Goal: Task Accomplishment & Management: Manage account settings

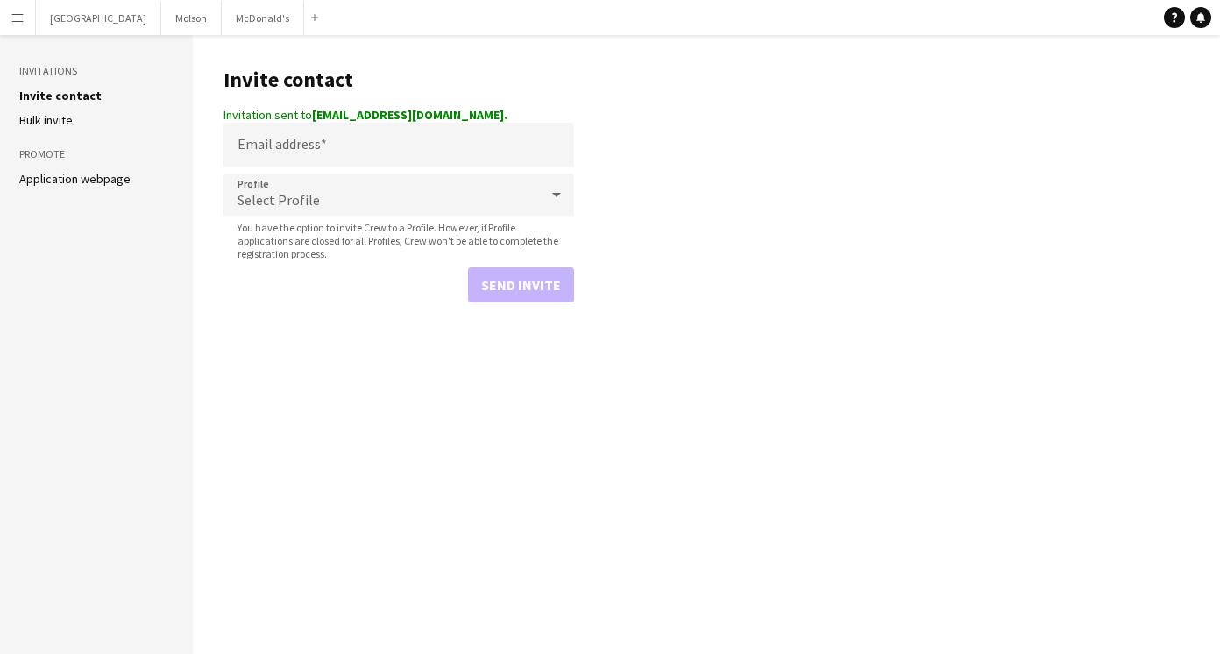
click at [18, 24] on app-icon "Menu" at bounding box center [18, 18] width 14 height 14
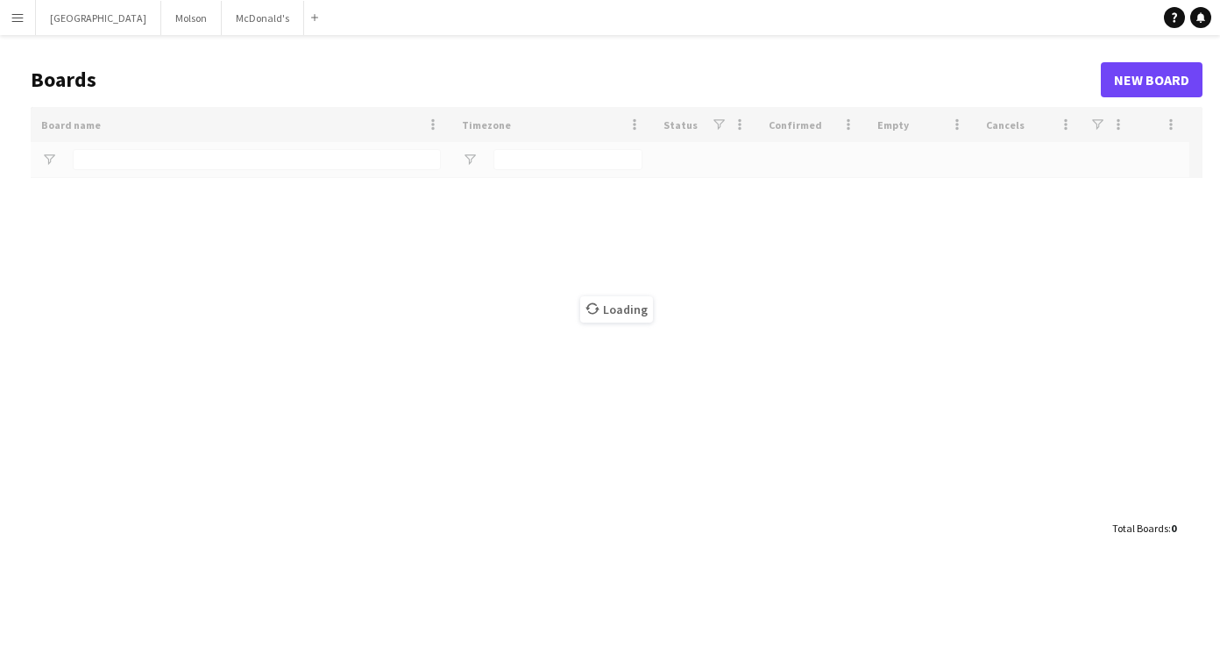
type input "*********"
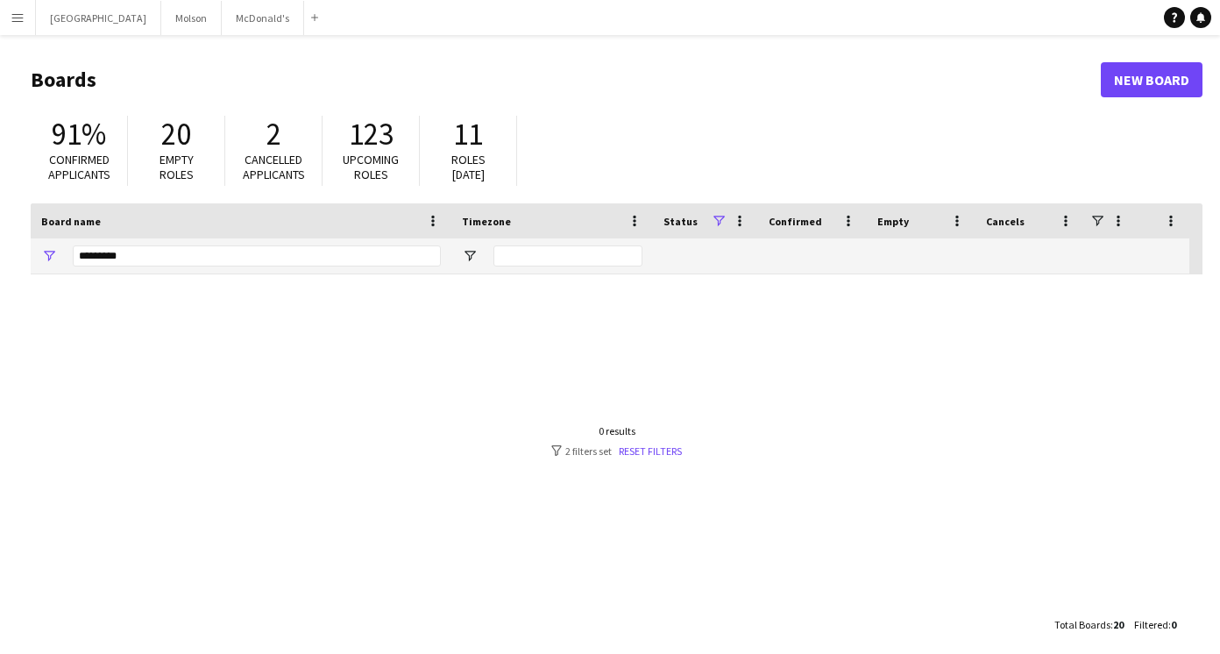
click at [25, 28] on button "Menu" at bounding box center [17, 17] width 35 height 35
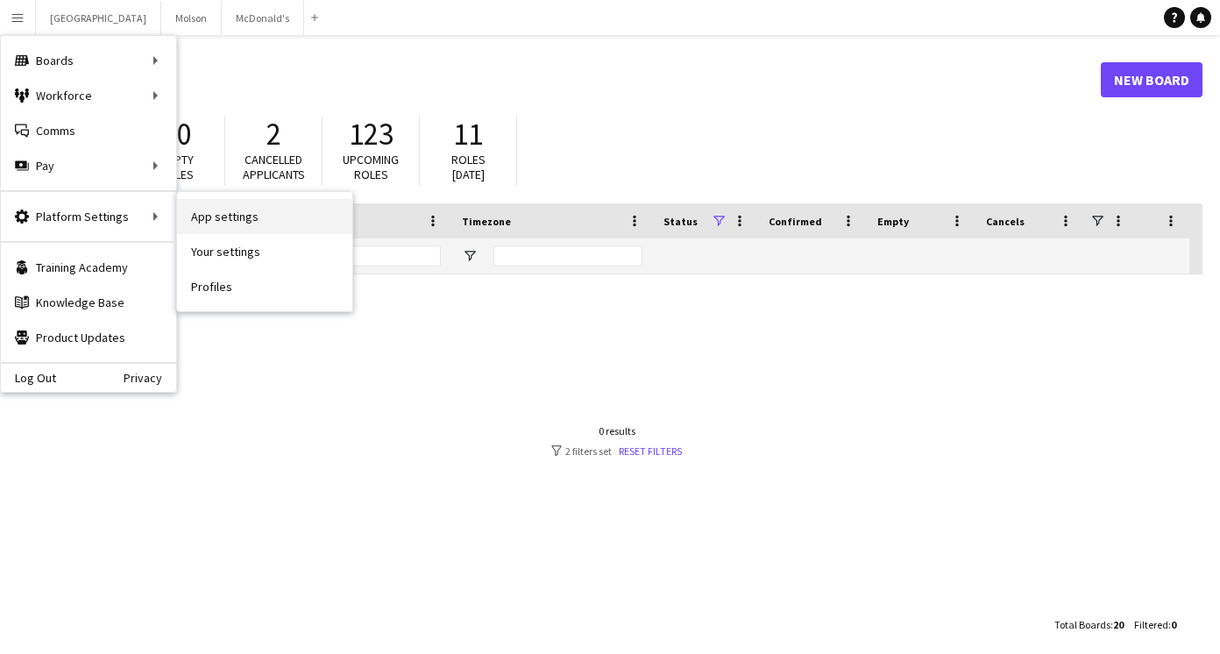
click at [234, 219] on link "App settings" at bounding box center [264, 216] width 175 height 35
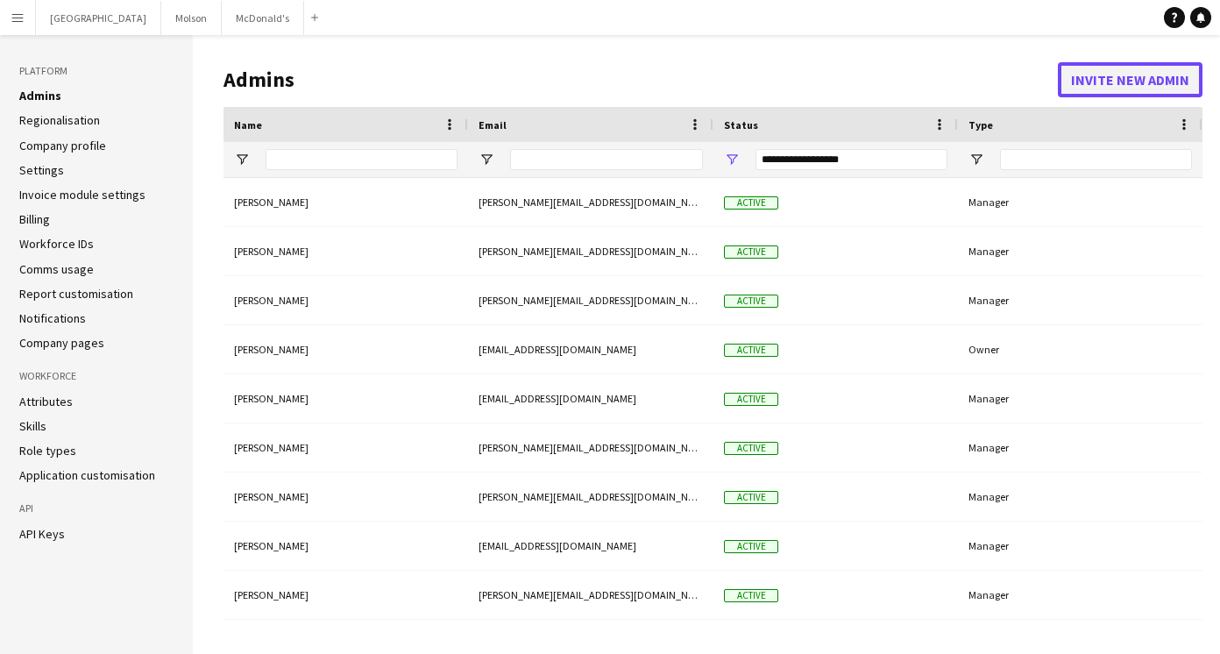
click at [1153, 73] on button "Invite new admin" at bounding box center [1130, 79] width 145 height 35
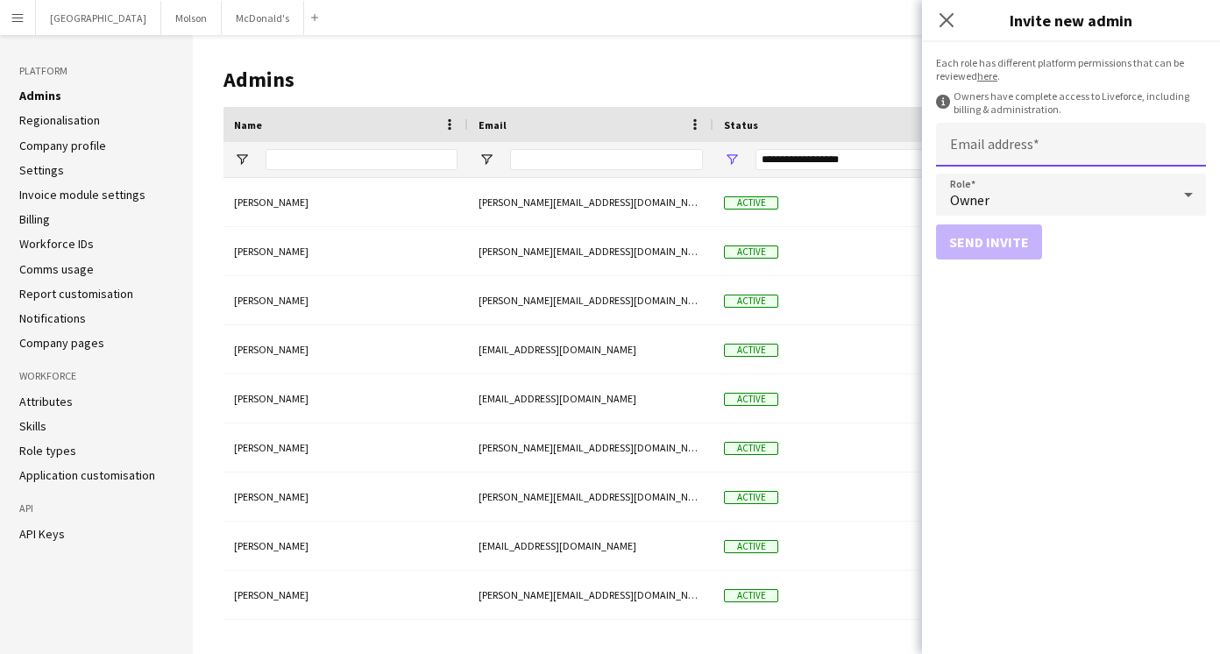
click at [991, 144] on input "Email address" at bounding box center [1071, 145] width 270 height 44
type input "**********"
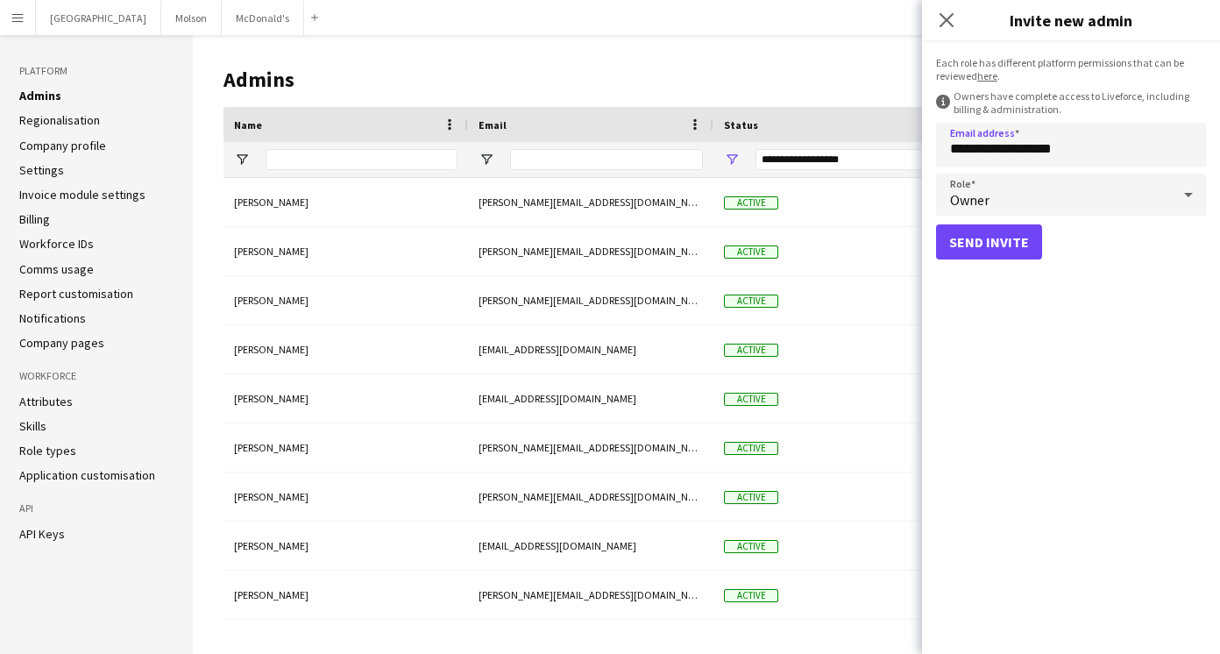
click at [1021, 202] on div "Owner" at bounding box center [1053, 195] width 235 height 42
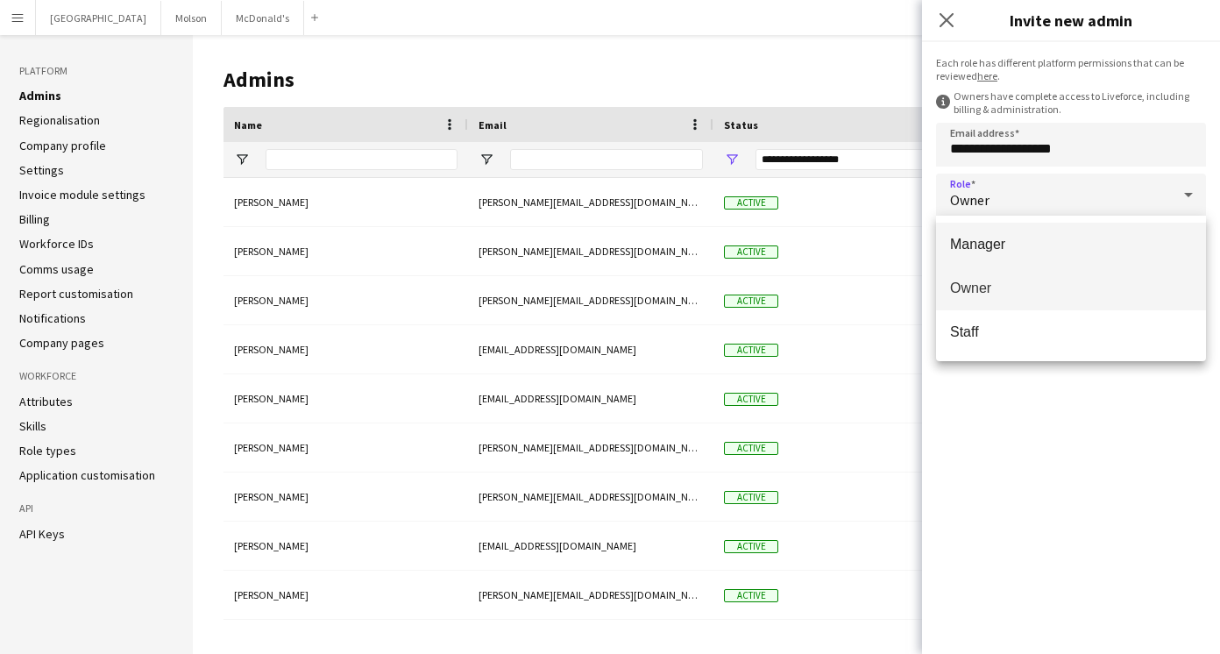
click at [1010, 245] on span "Manager" at bounding box center [1071, 244] width 242 height 17
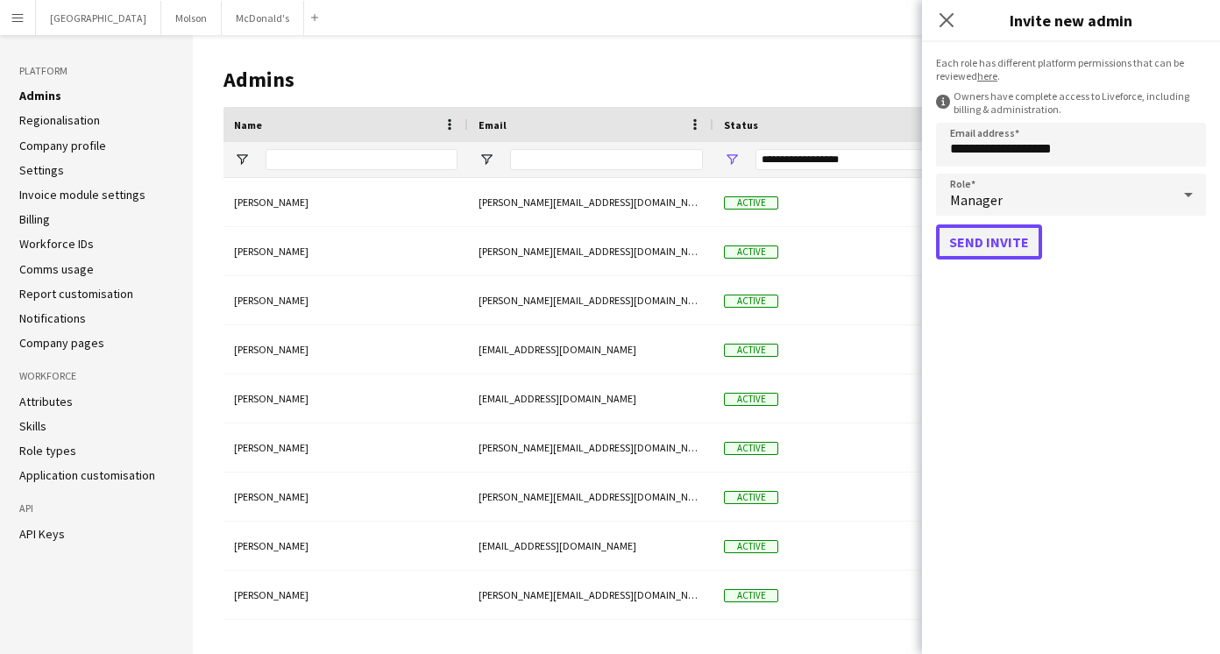
click at [987, 248] on button "Send invite" at bounding box center [989, 241] width 106 height 35
click at [19, 16] on app-icon "Menu" at bounding box center [18, 18] width 14 height 14
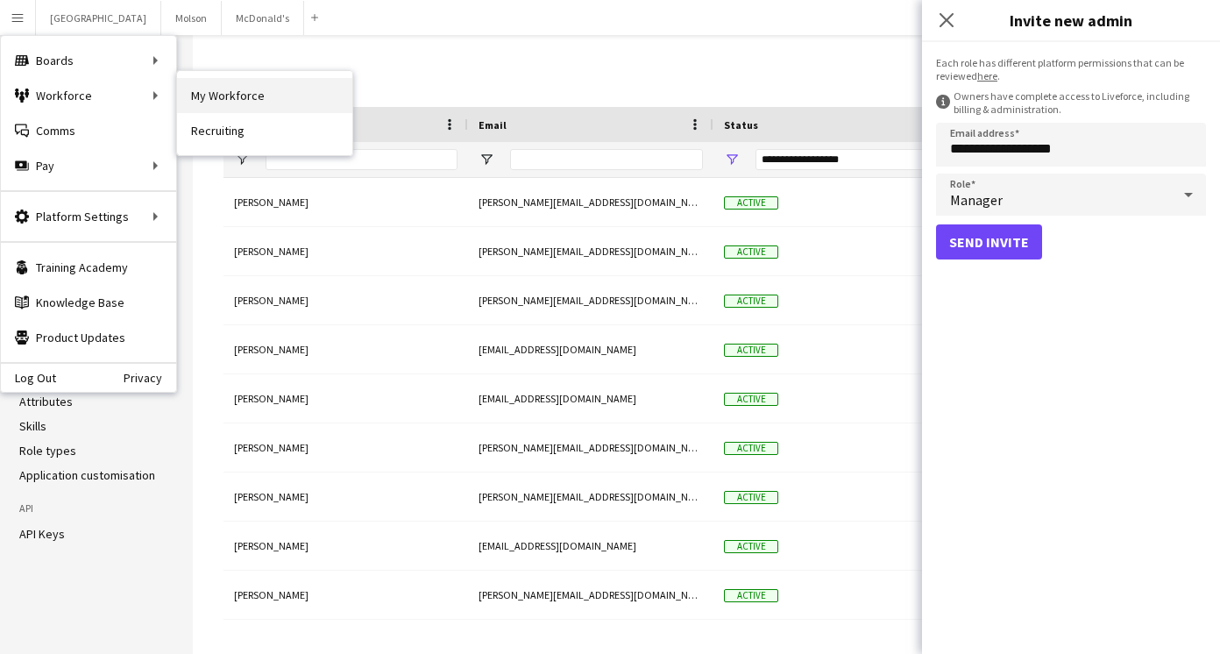
click at [212, 105] on link "My Workforce" at bounding box center [264, 95] width 175 height 35
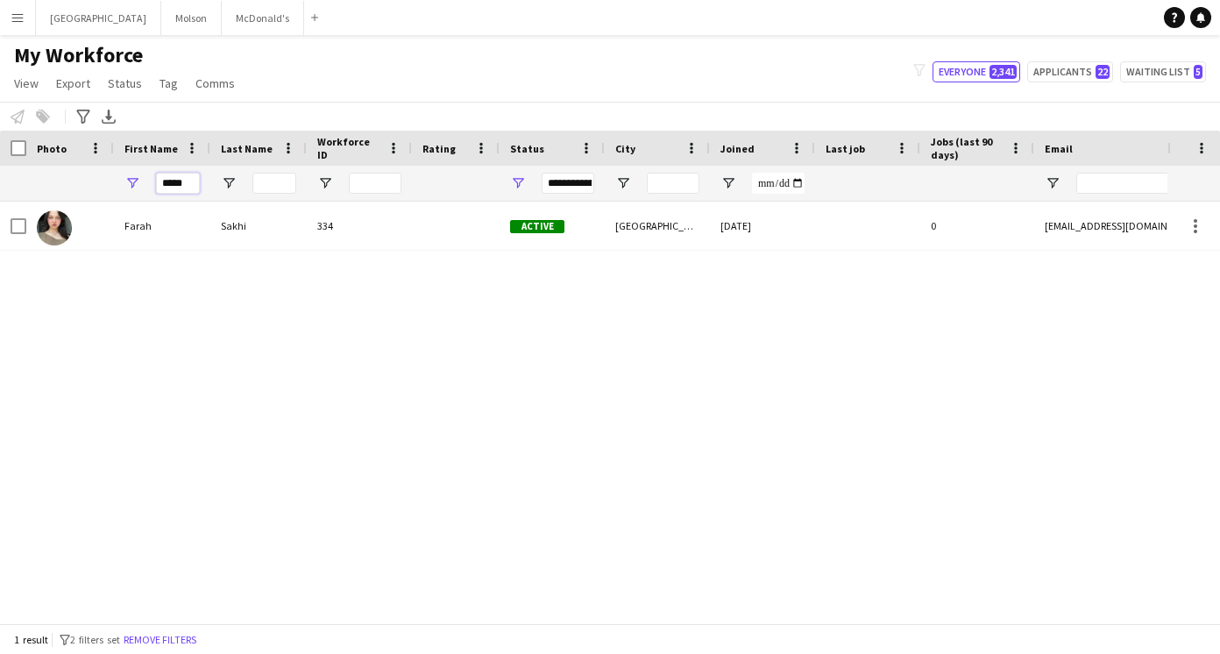
drag, startPoint x: 192, startPoint y: 179, endPoint x: 86, endPoint y: 178, distance: 106.1
click at [86, 178] on div "*****" at bounding box center [950, 183] width 1900 height 35
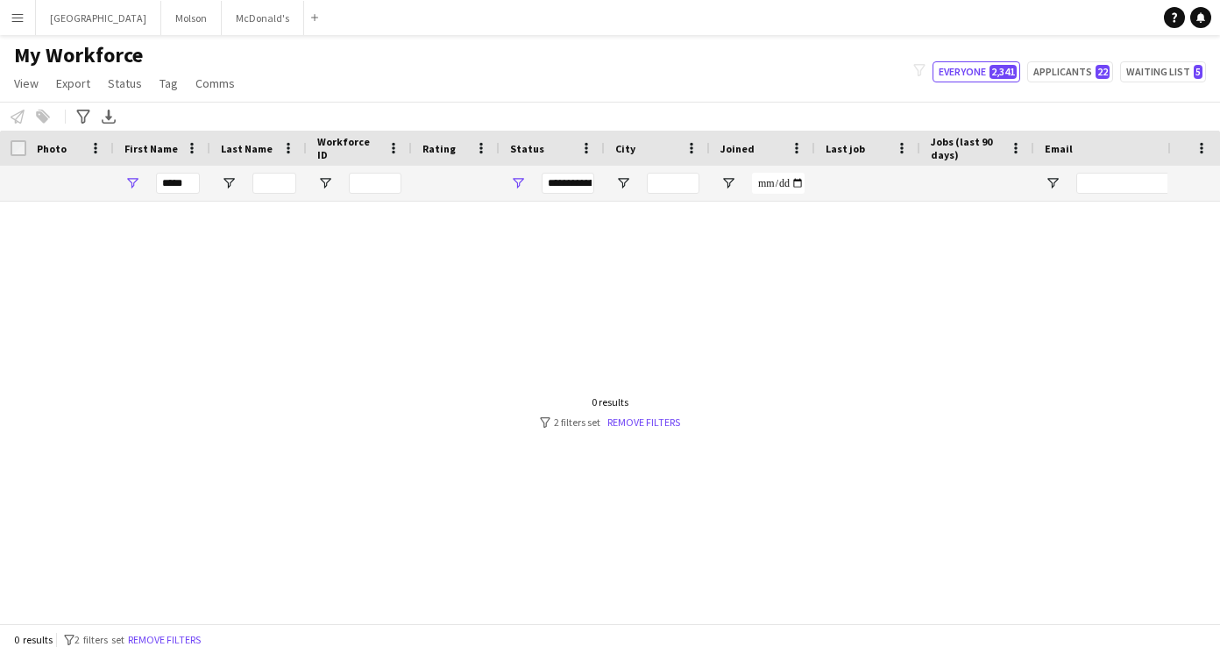
click at [550, 178] on div "**********" at bounding box center [568, 183] width 53 height 21
click at [806, 342] on div at bounding box center [584, 413] width 1168 height 422
click at [190, 184] on input "*****" at bounding box center [178, 183] width 44 height 21
type input "*"
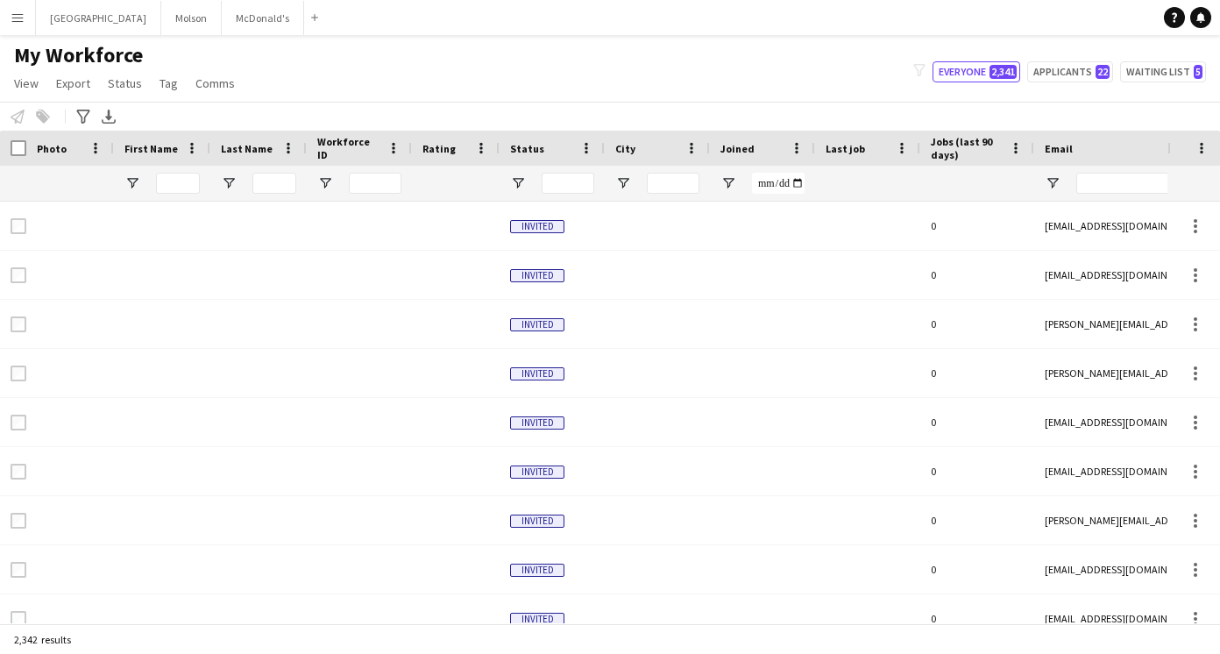
click at [274, 170] on div at bounding box center [274, 183] width 44 height 35
click at [273, 180] on input "Last Name Filter Input" at bounding box center [274, 183] width 44 height 21
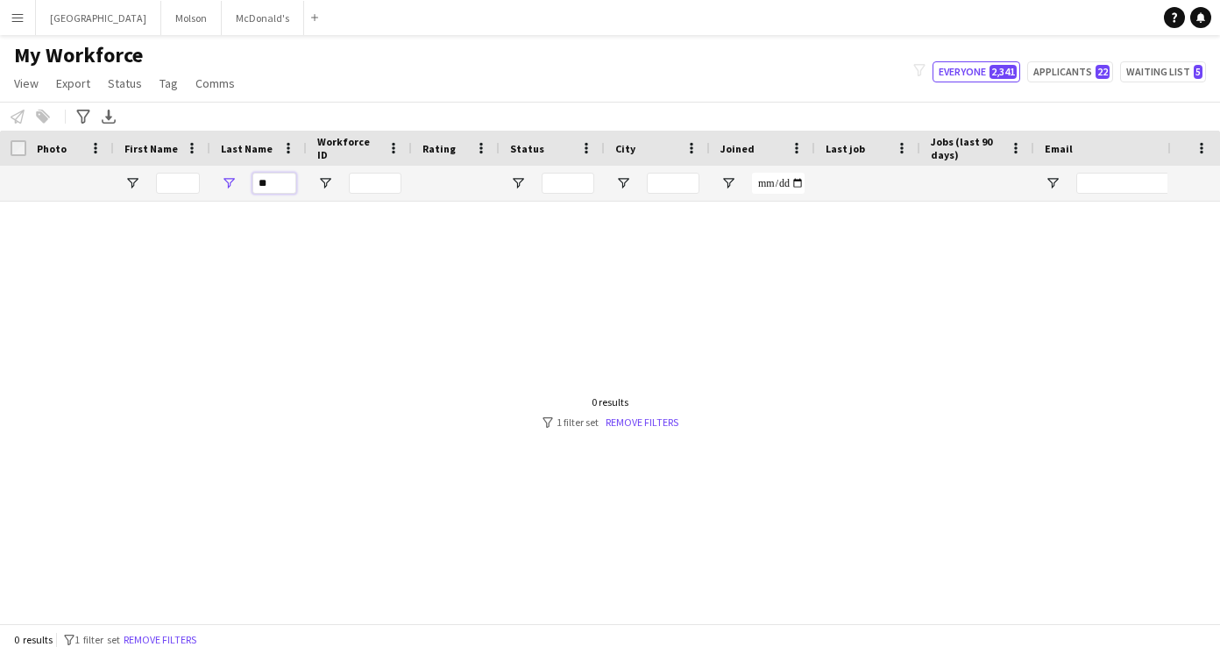
type input "*"
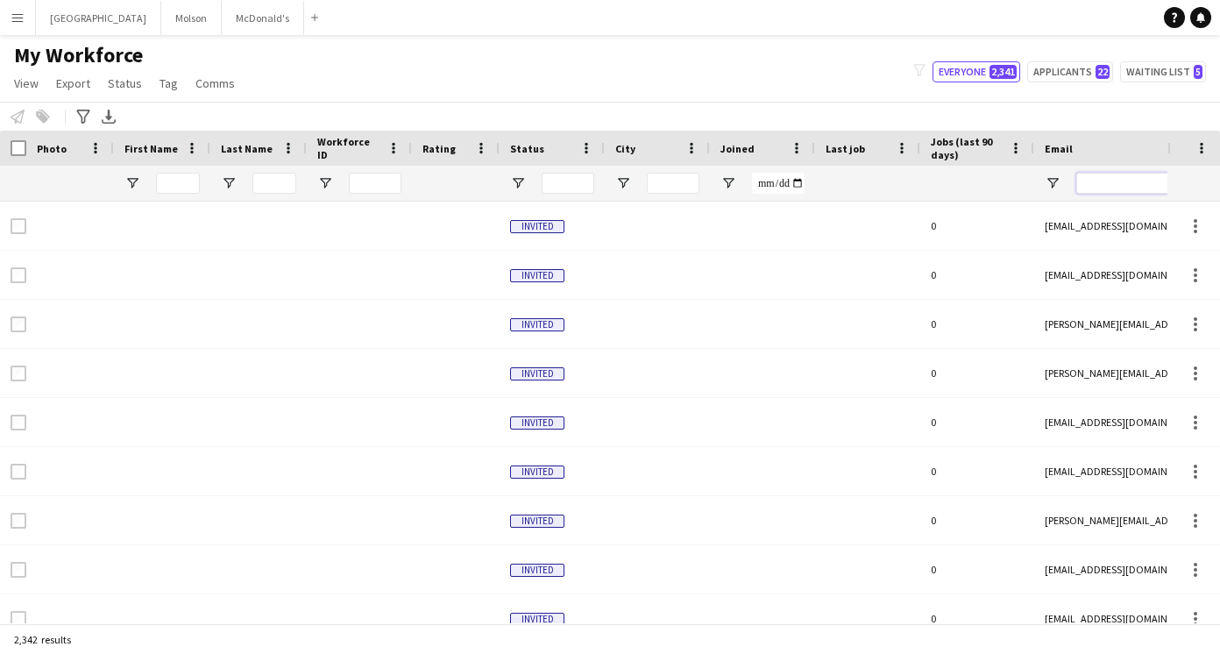
click at [1096, 188] on input "Email Filter Input" at bounding box center [1225, 183] width 298 height 21
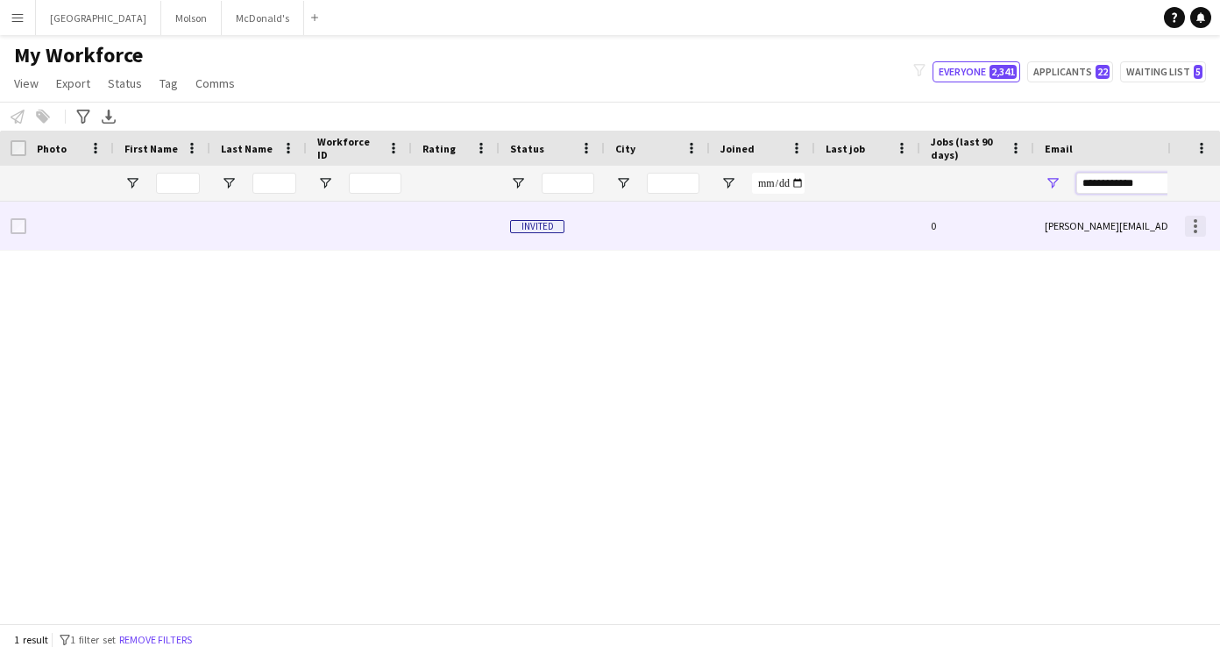
type input "**********"
click at [1204, 224] on div at bounding box center [1195, 226] width 21 height 21
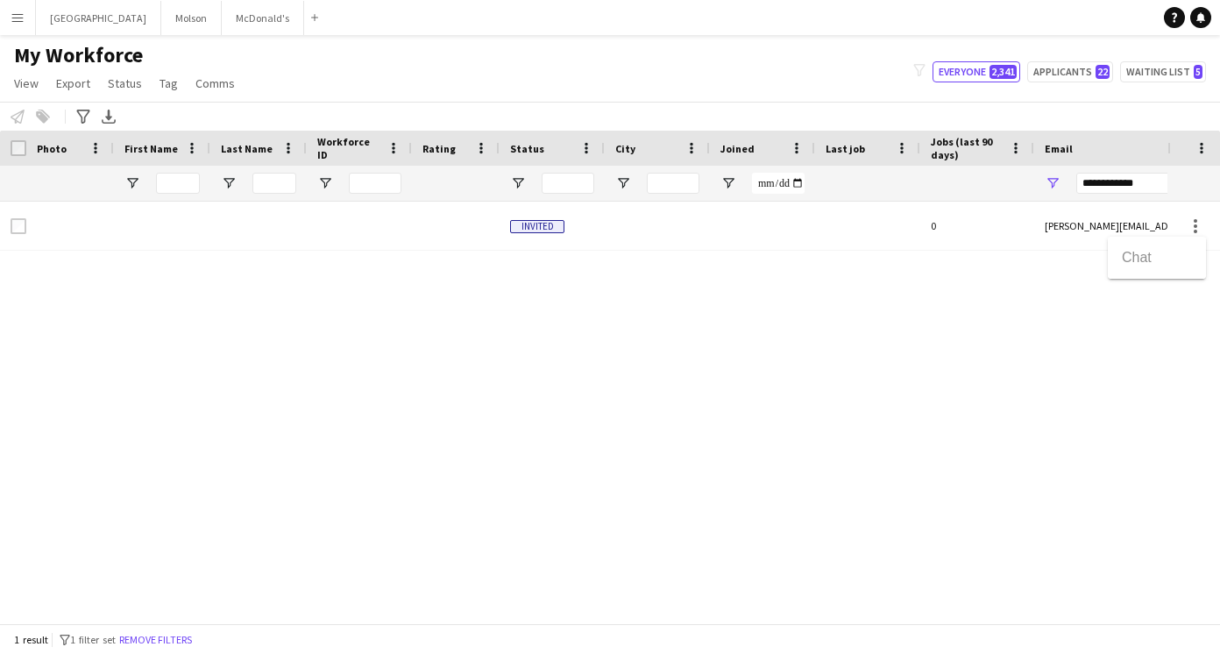
click at [973, 225] on div at bounding box center [610, 327] width 1220 height 654
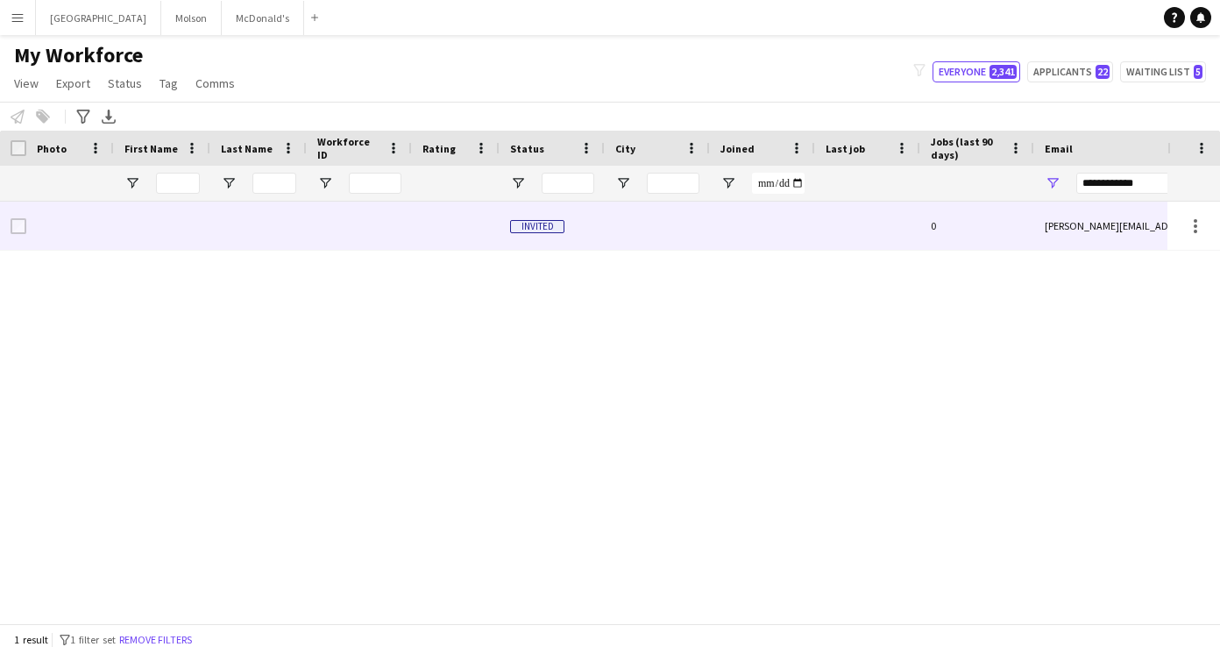
click at [855, 232] on div at bounding box center [867, 226] width 105 height 48
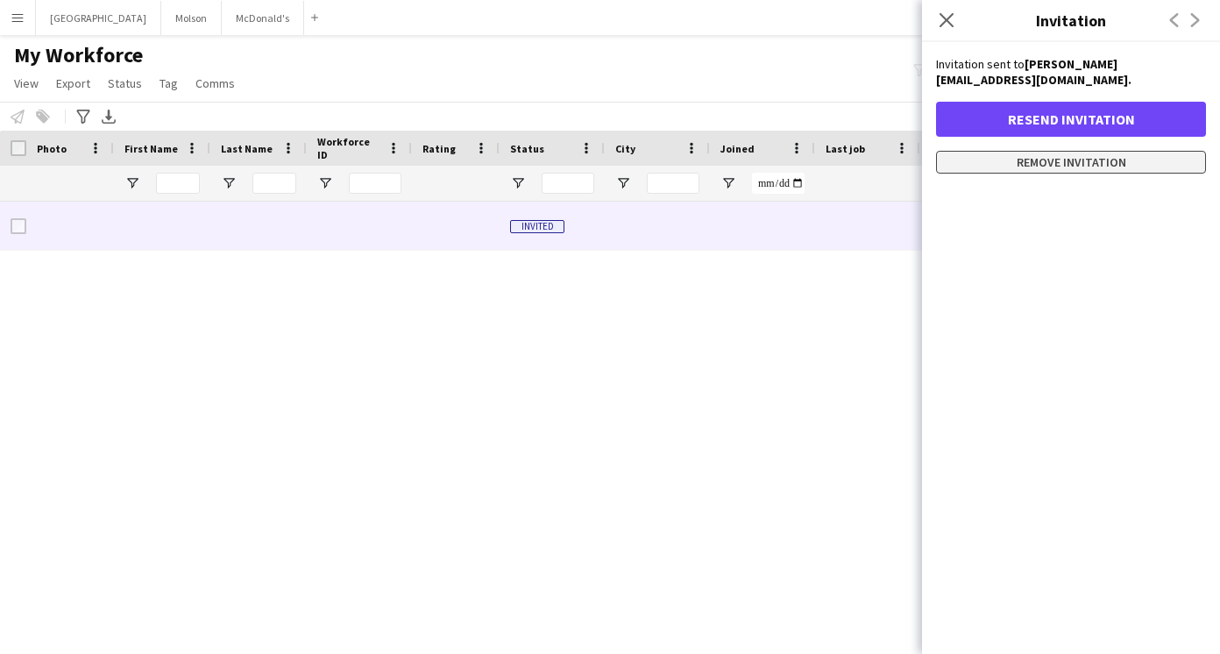
click at [1061, 153] on button "Remove invitation" at bounding box center [1071, 162] width 270 height 23
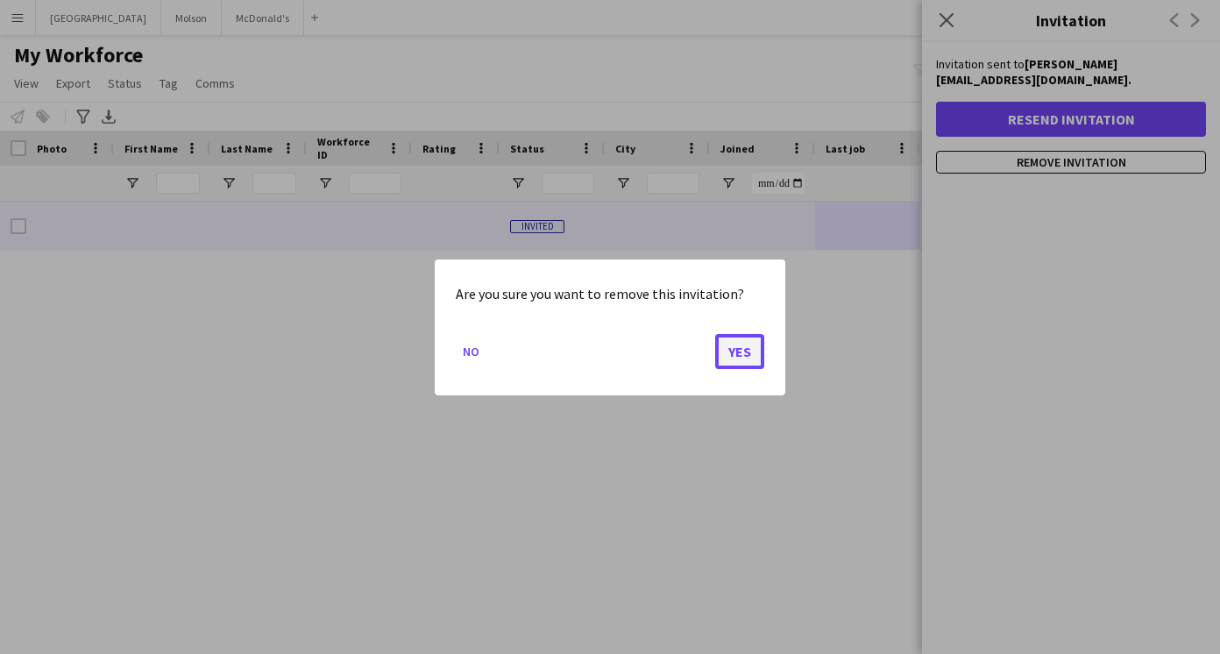
click at [731, 356] on button "Yes" at bounding box center [739, 350] width 49 height 35
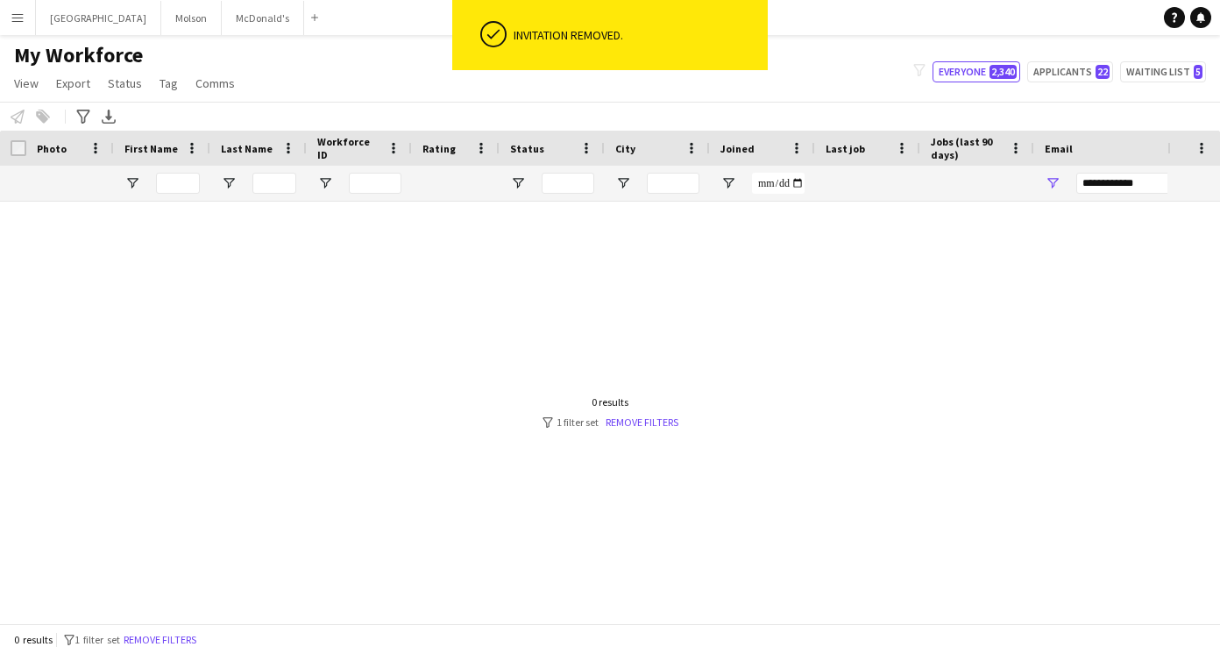
click at [23, 20] on app-icon "Menu" at bounding box center [18, 18] width 14 height 14
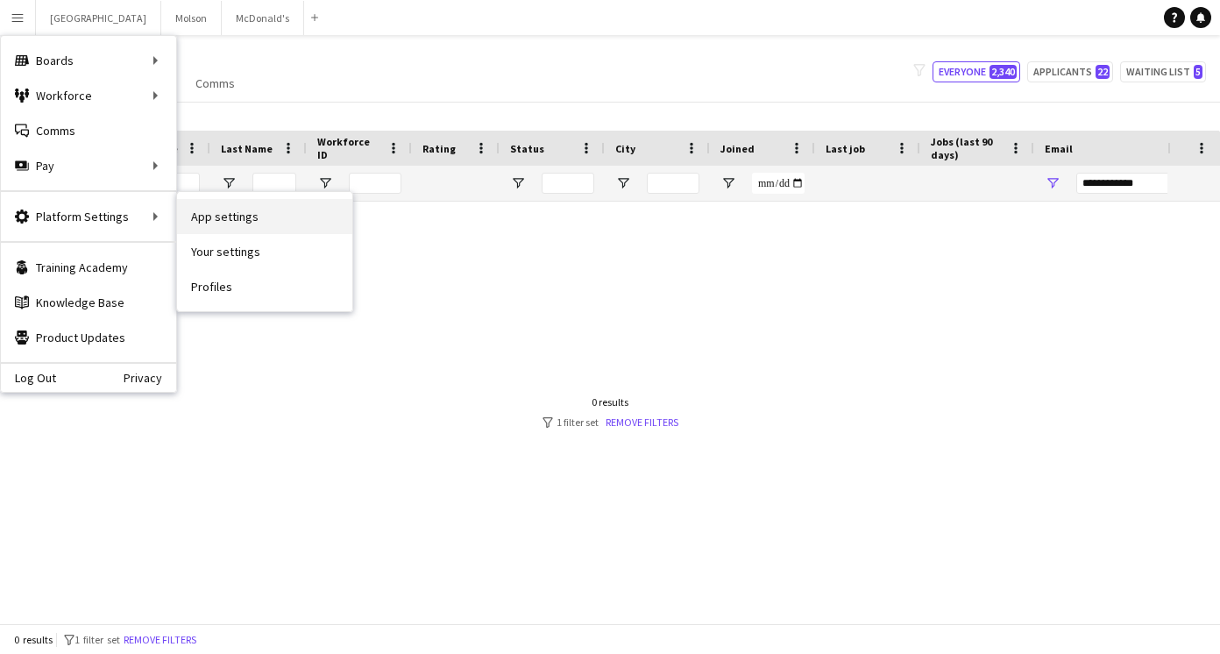
click at [243, 221] on link "App settings" at bounding box center [264, 216] width 175 height 35
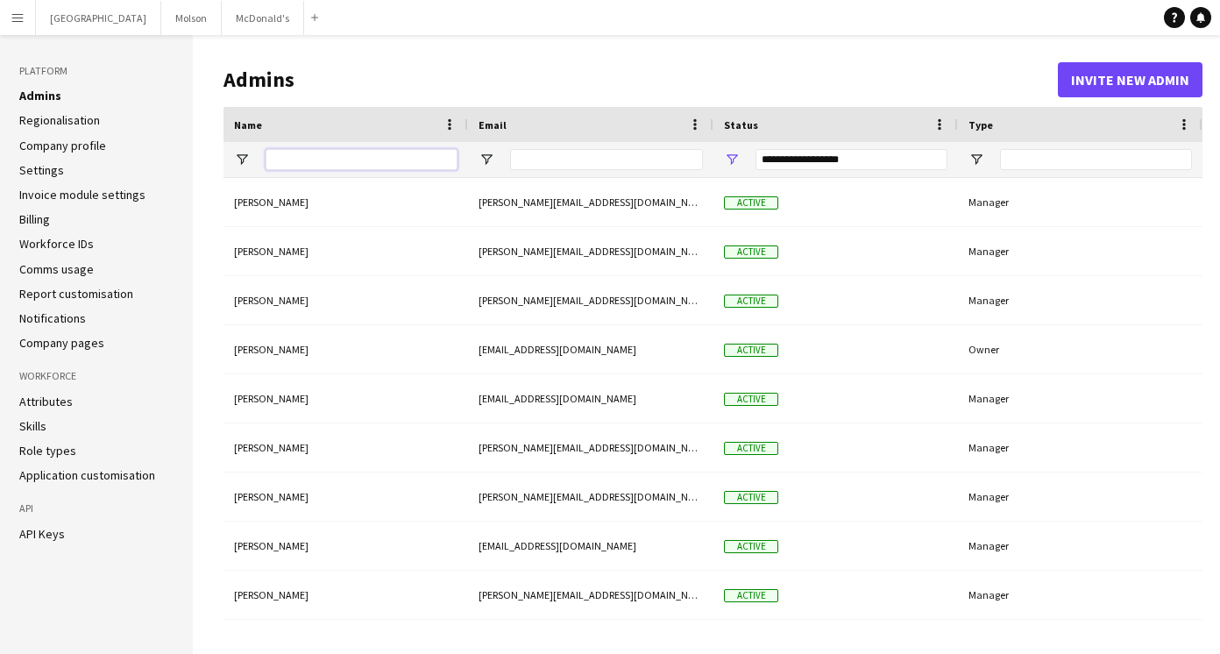
click at [312, 166] on input "Name Filter Input" at bounding box center [362, 159] width 192 height 21
click at [1133, 83] on button "Invite new admin" at bounding box center [1130, 79] width 145 height 35
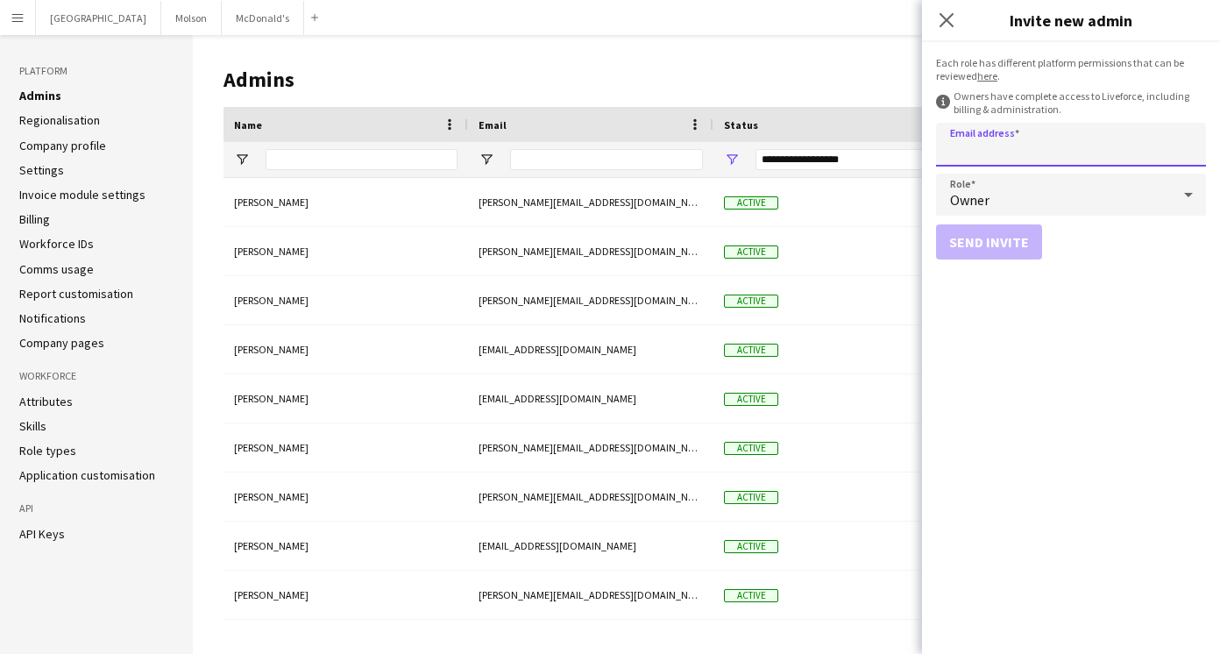
click at [1074, 138] on input "Email address" at bounding box center [1071, 145] width 270 height 44
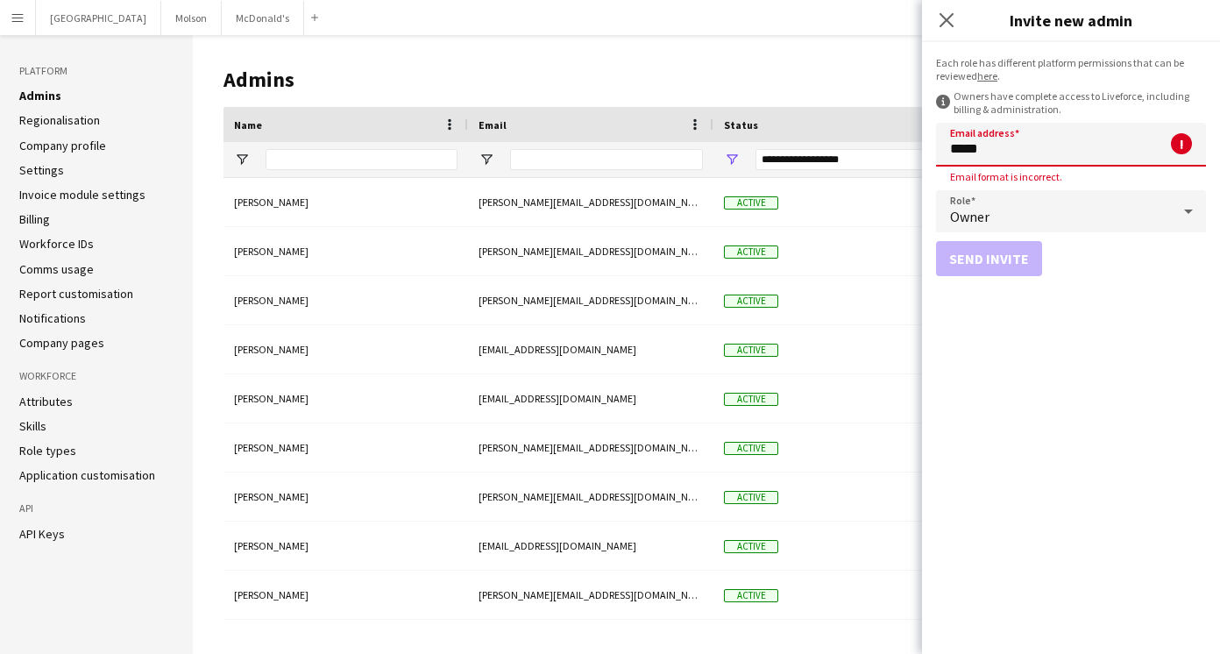
type input "**********"
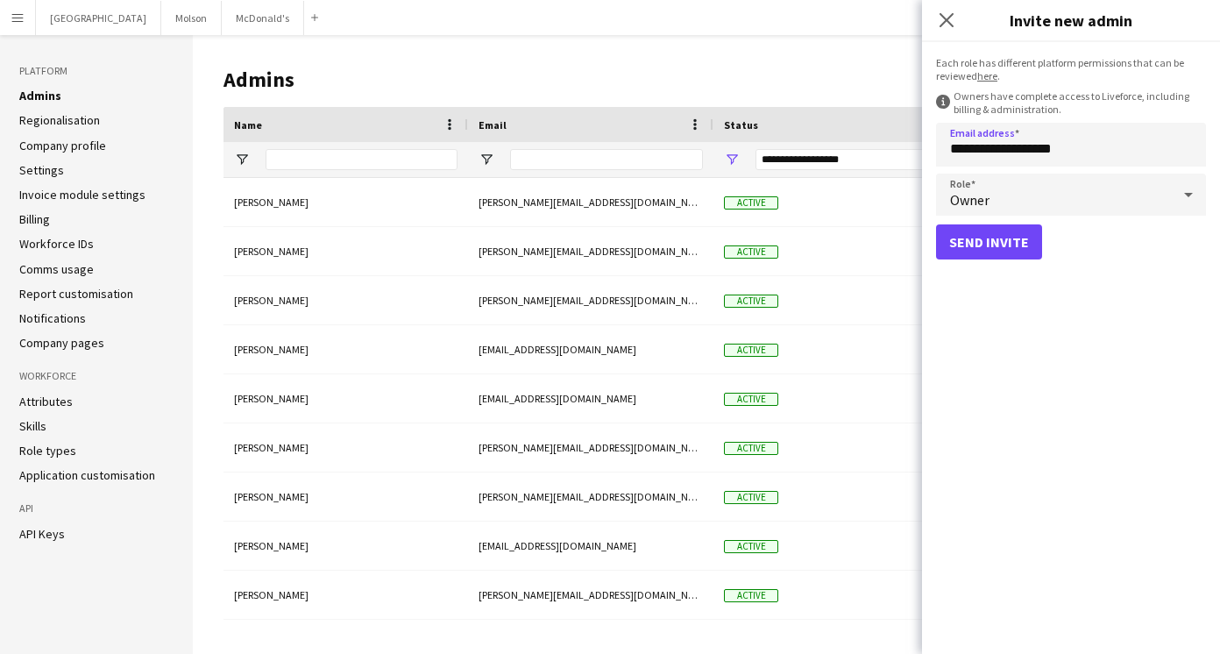
click at [1004, 198] on div "Owner" at bounding box center [1053, 195] width 235 height 42
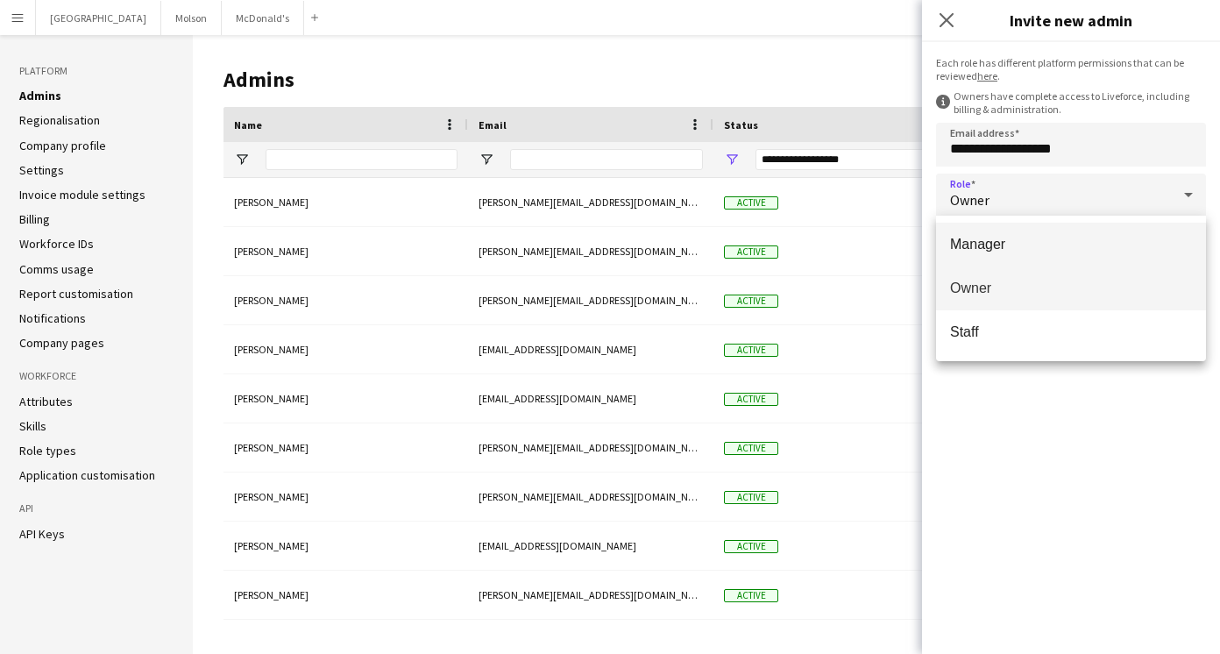
click at [1003, 242] on span "Manager" at bounding box center [1071, 244] width 242 height 17
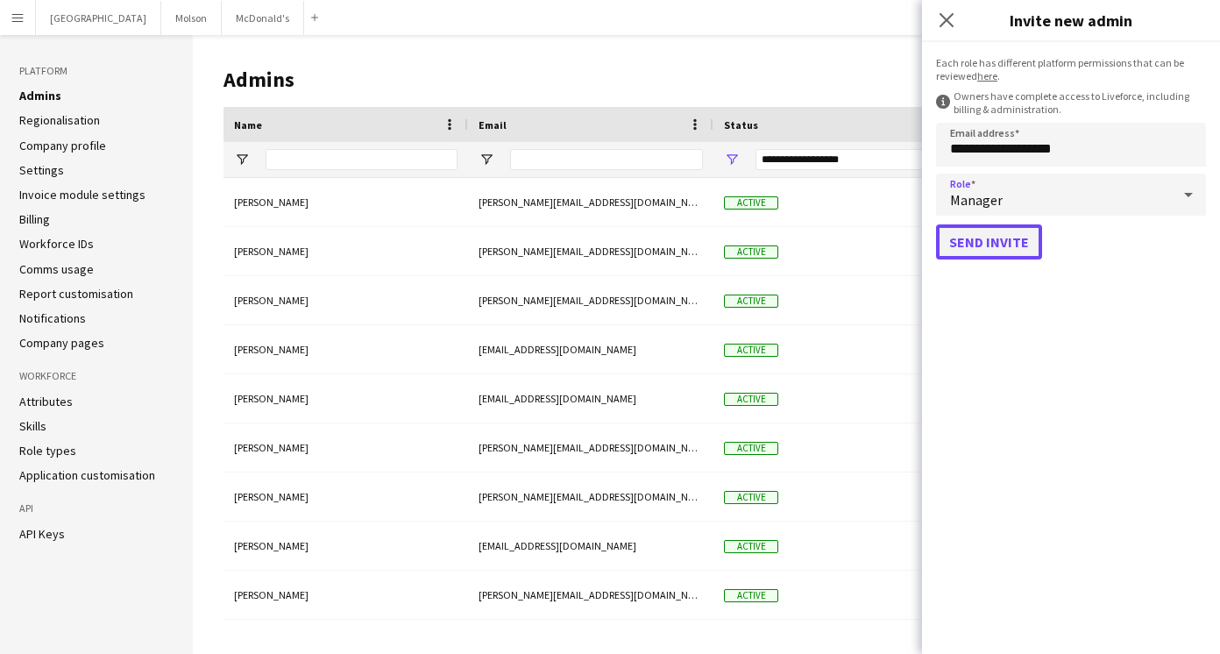
click at [994, 238] on button "Send invite" at bounding box center [989, 241] width 106 height 35
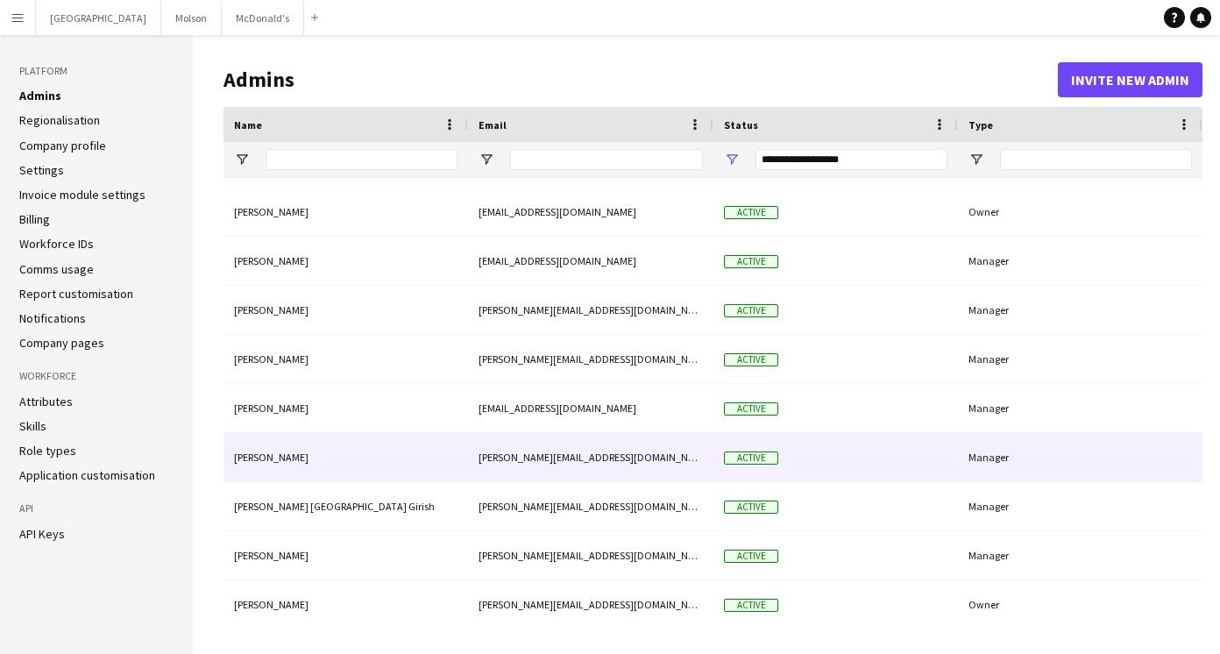
scroll to position [189, 0]
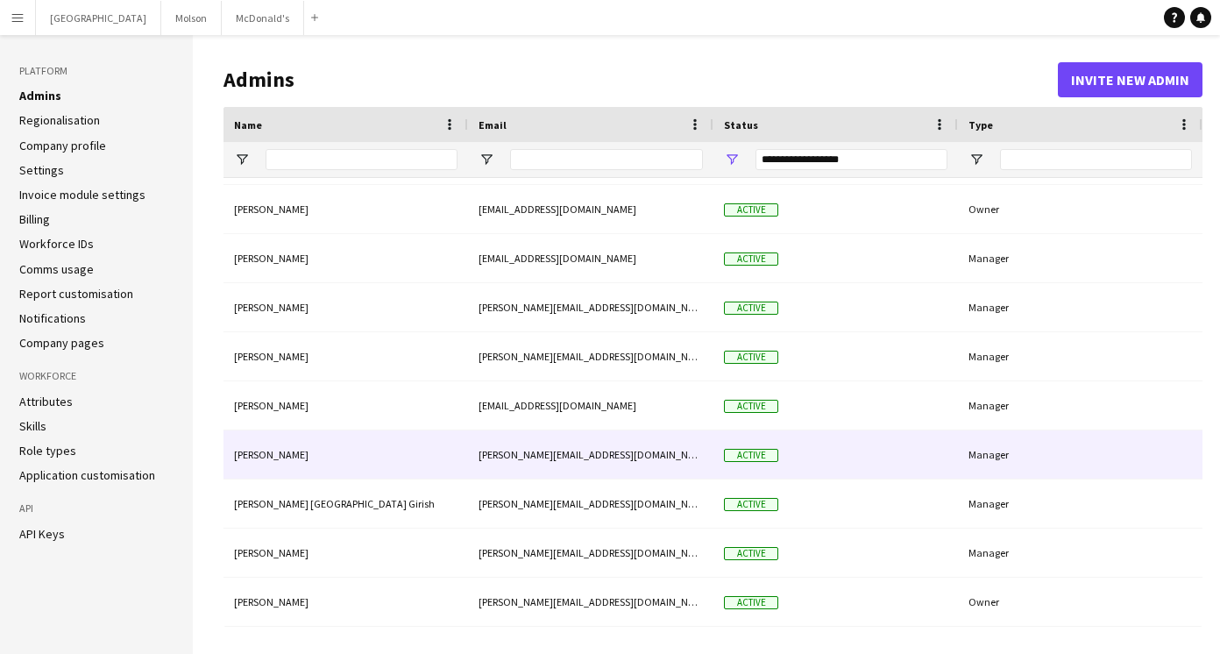
click at [894, 452] on div "Active" at bounding box center [835, 454] width 245 height 48
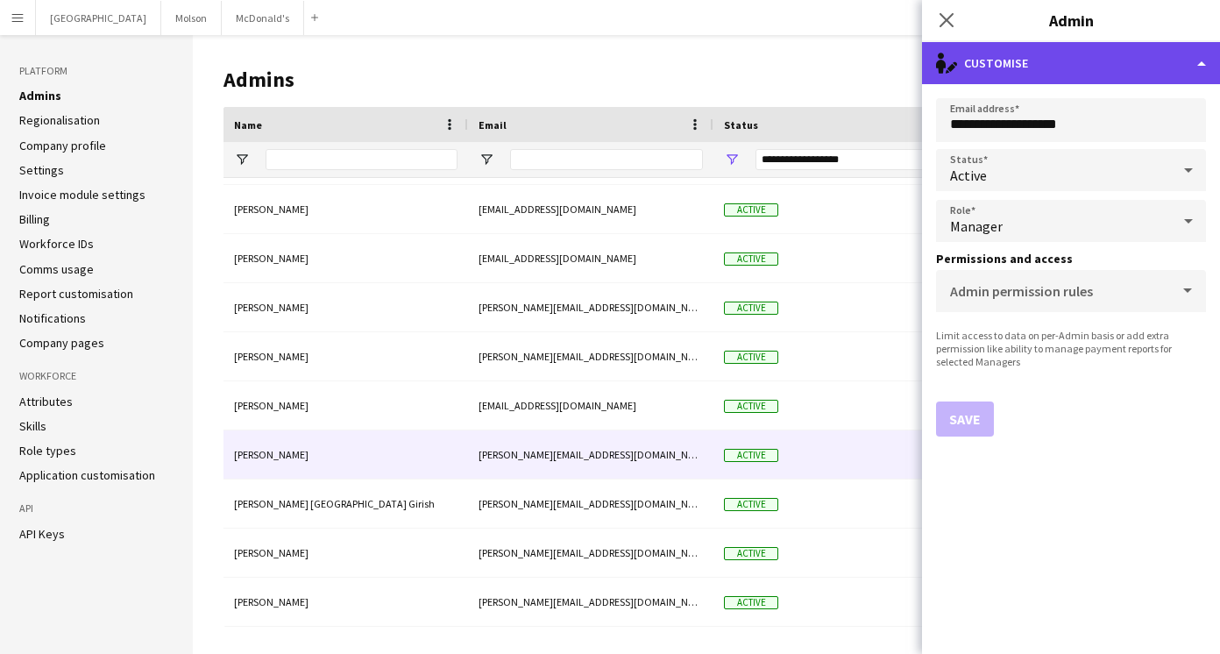
click at [1206, 66] on div "single-neutral-actions-edit-1 Customise" at bounding box center [1071, 63] width 298 height 42
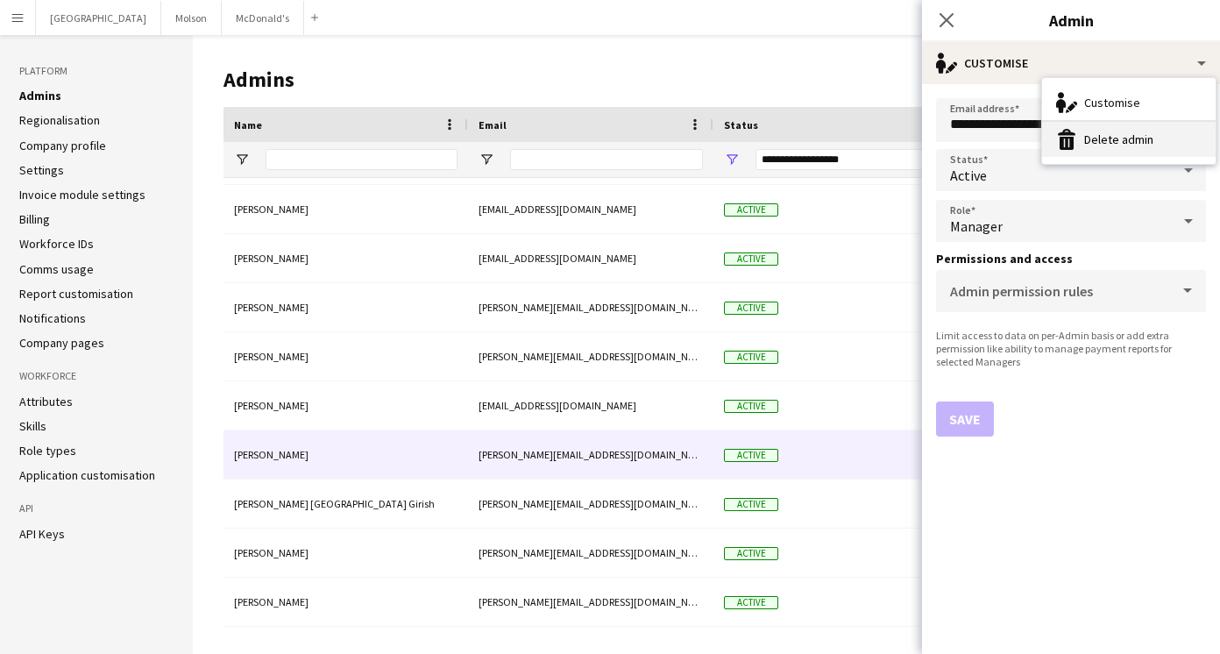
click at [1109, 137] on button "Delete admin Delete admin" at bounding box center [1129, 139] width 174 height 35
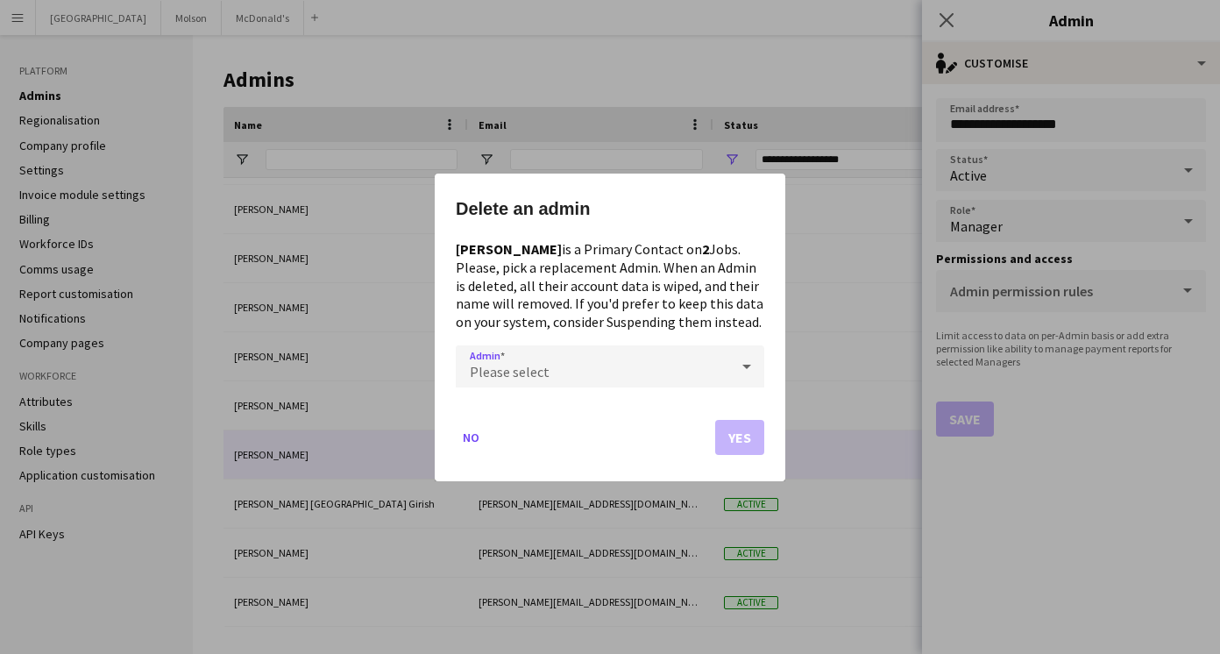
click at [692, 361] on div "Please select" at bounding box center [592, 365] width 273 height 42
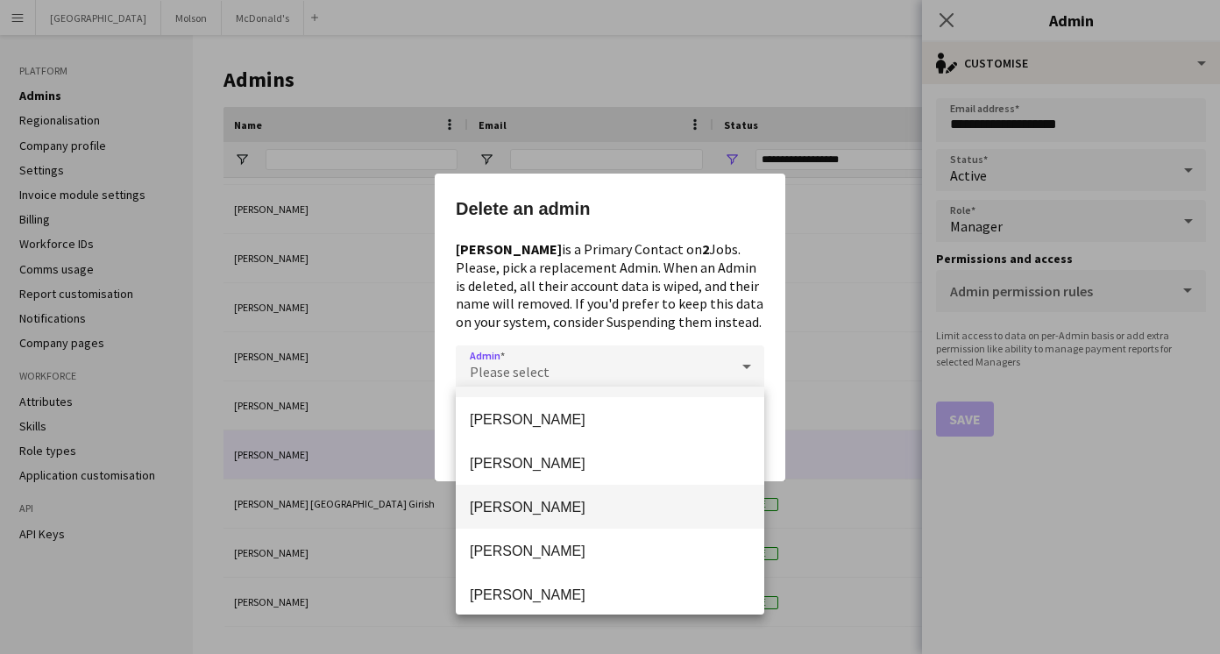
scroll to position [0, 0]
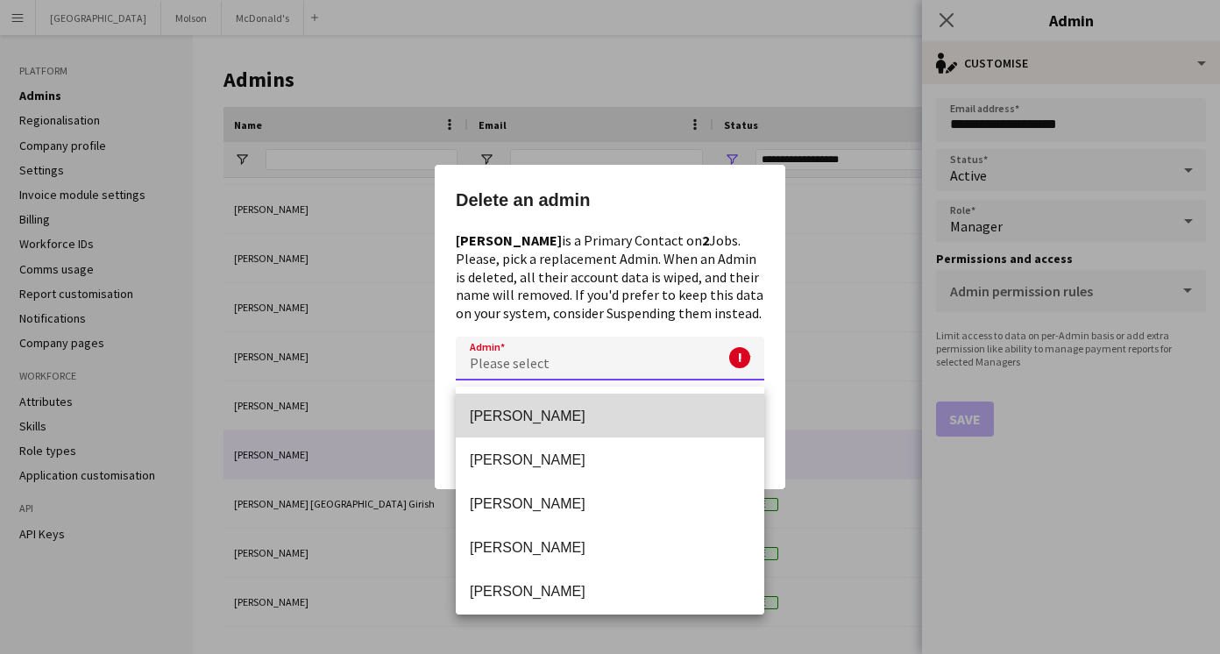
click at [603, 408] on span "[PERSON_NAME]" at bounding box center [610, 416] width 280 height 17
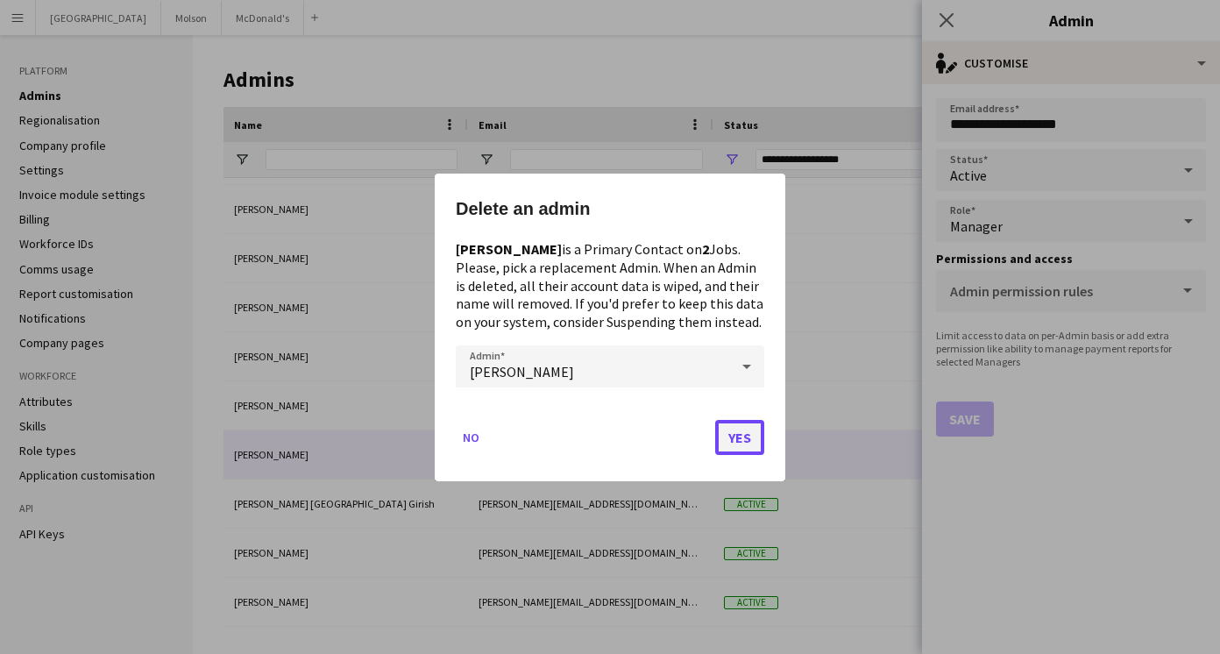
click at [737, 433] on button "Yes" at bounding box center [739, 436] width 49 height 35
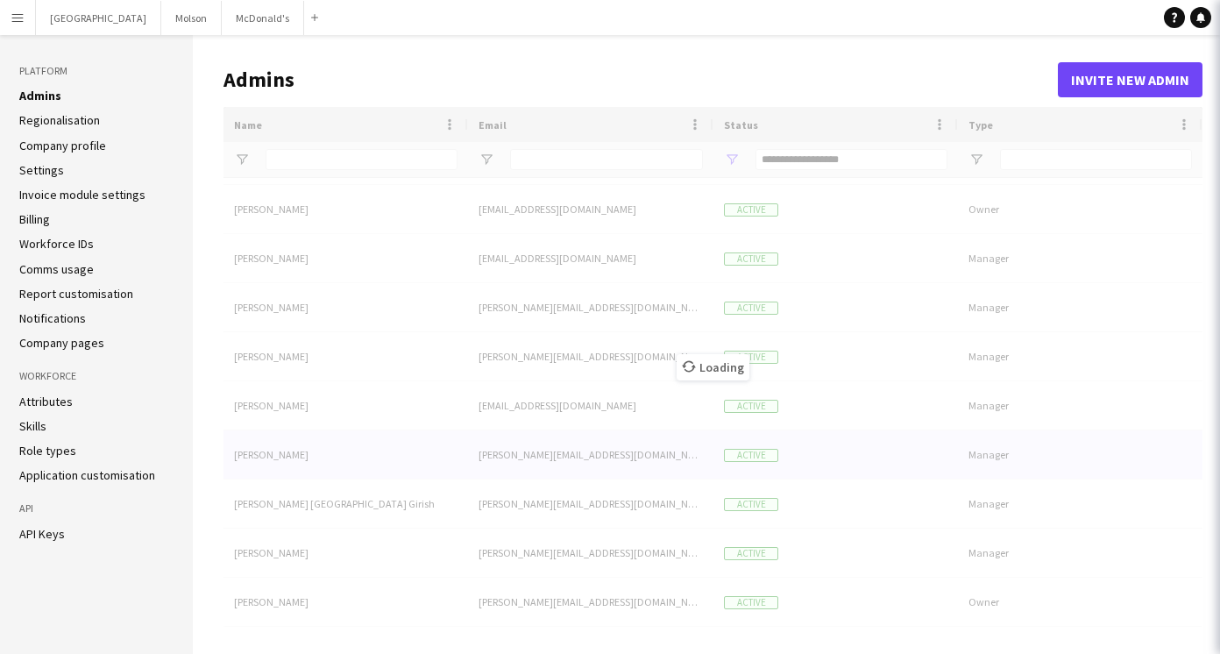
scroll to position [140, 0]
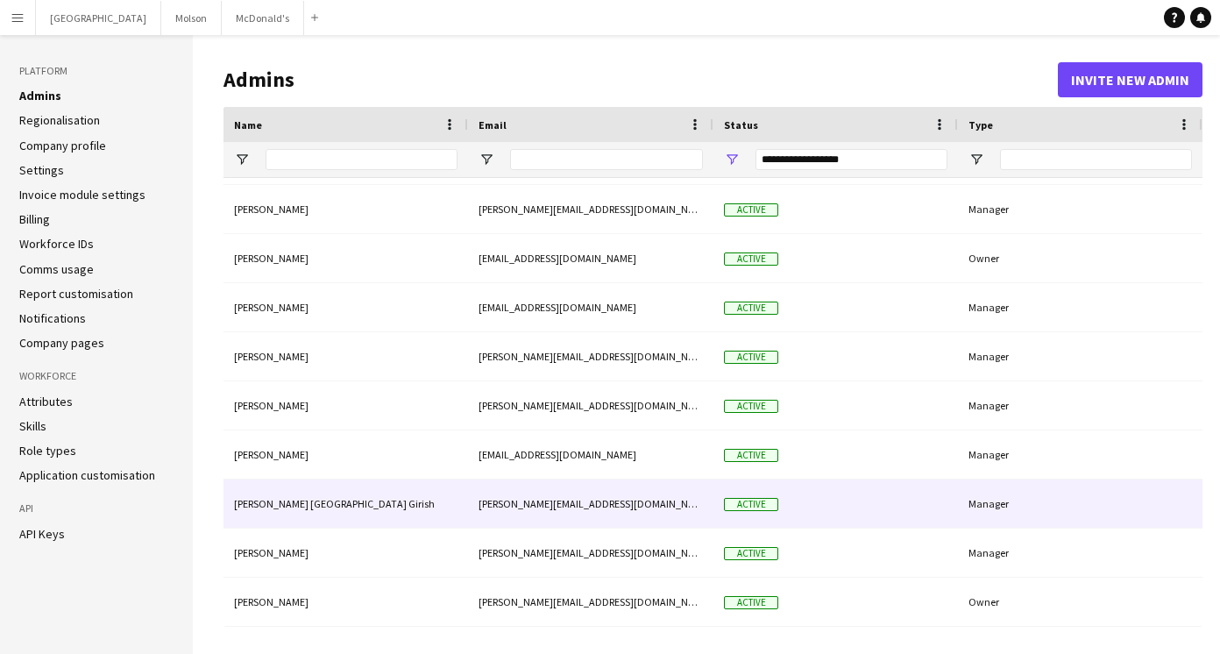
click at [646, 496] on div "[PERSON_NAME][EMAIL_ADDRESS][DOMAIN_NAME]" at bounding box center [590, 503] width 245 height 48
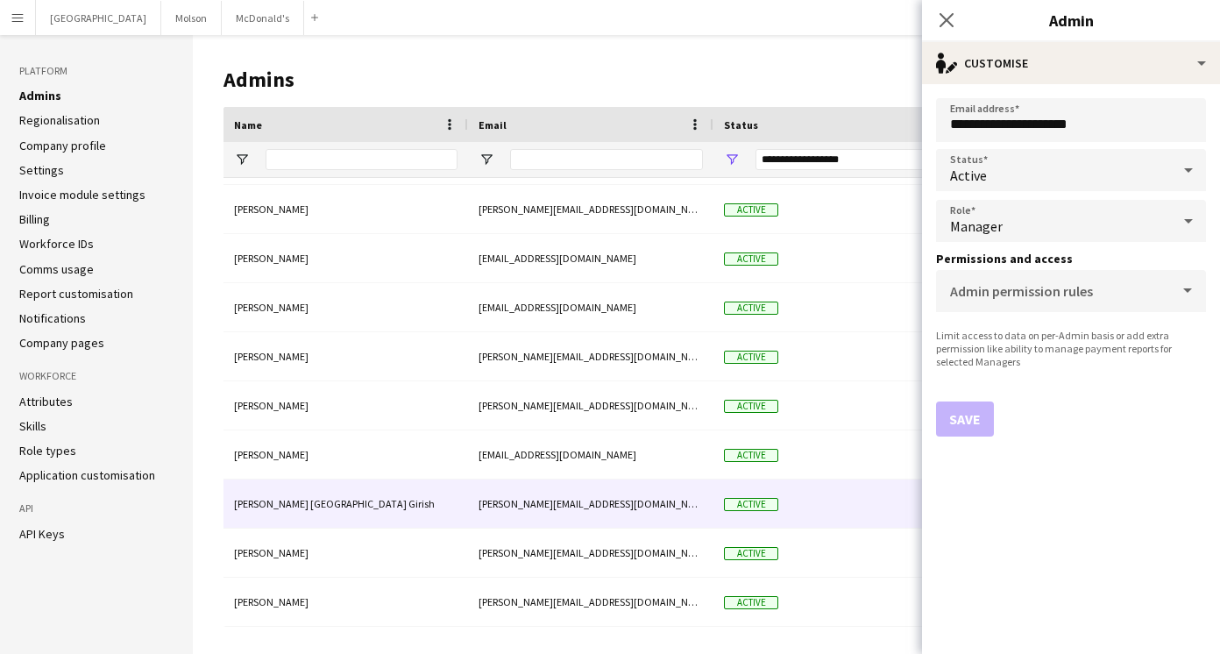
click at [1068, 219] on div "Manager" at bounding box center [1053, 221] width 235 height 42
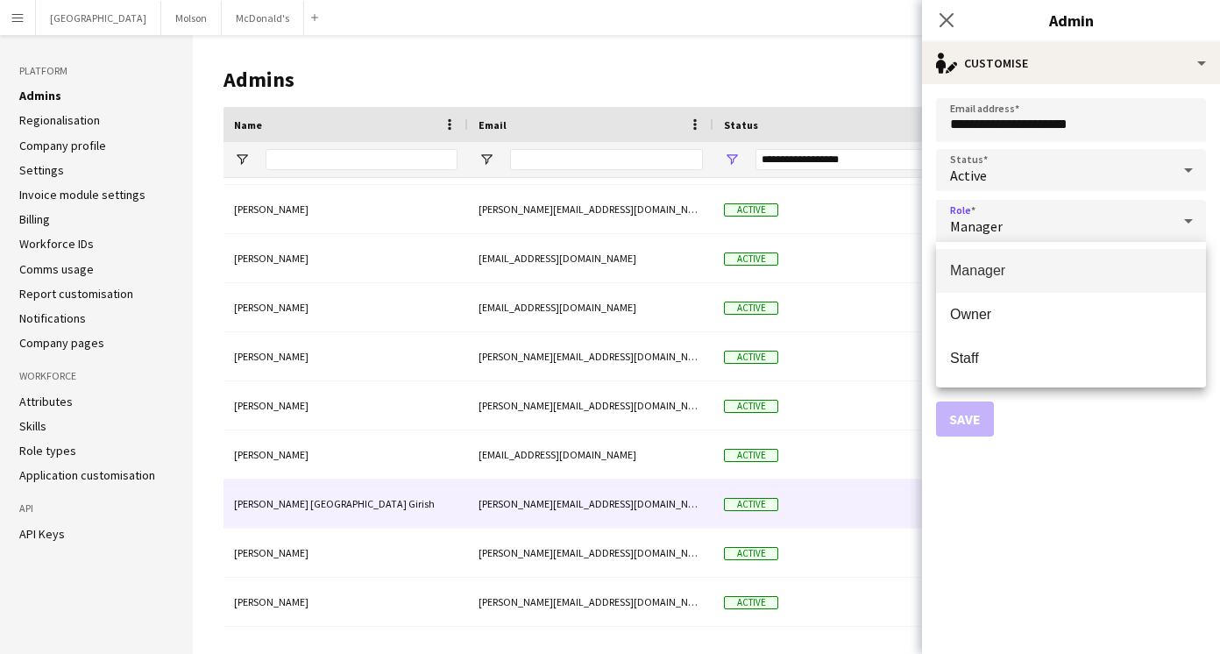
click at [1047, 451] on div at bounding box center [610, 327] width 1220 height 654
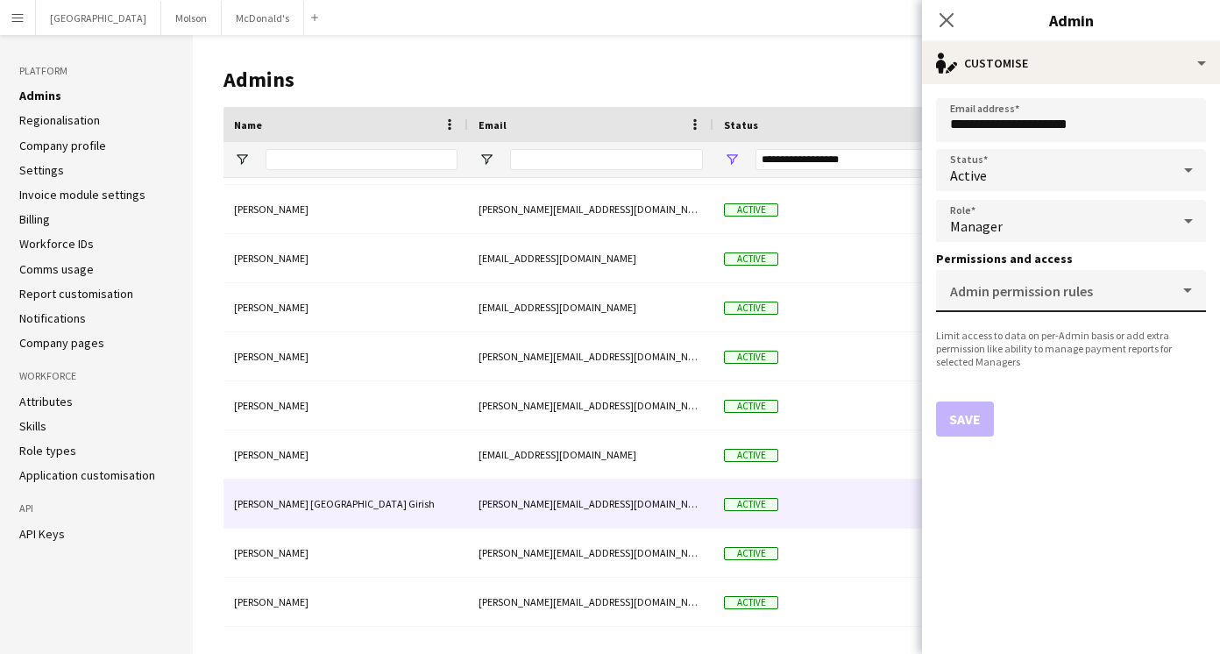
click at [1047, 283] on mat-label "Admin permission rules" at bounding box center [1021, 291] width 143 height 18
click at [1047, 291] on input "Admin permission rules" at bounding box center [1067, 297] width 235 height 13
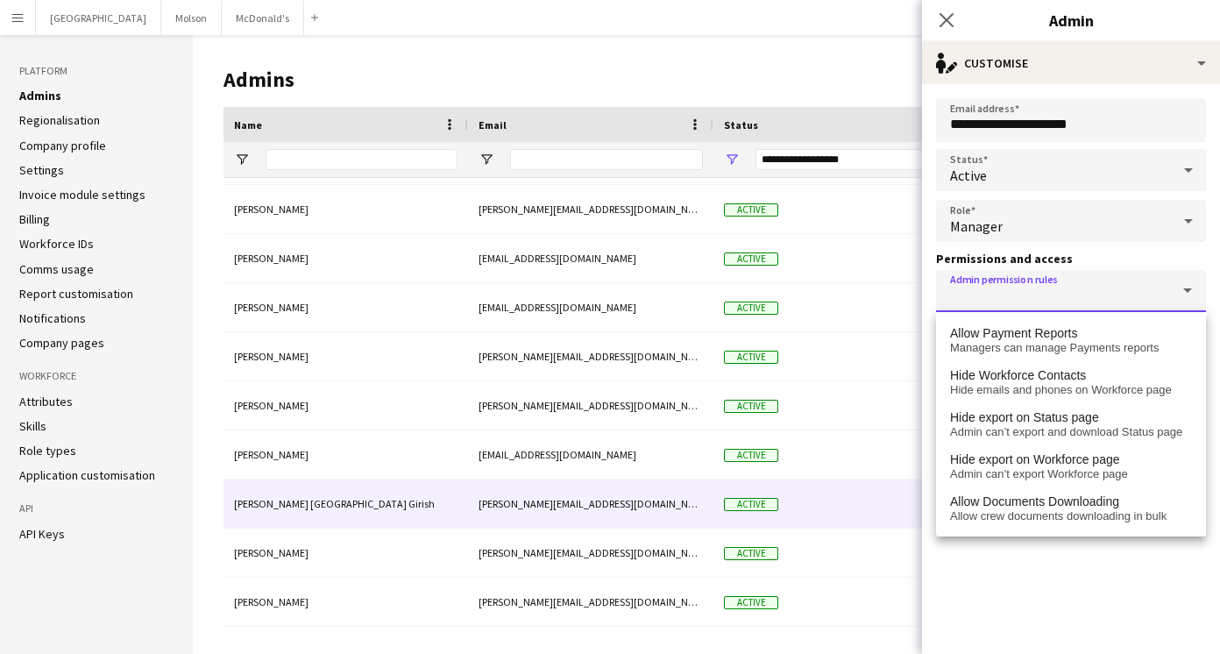
click at [1047, 283] on mat-label "Admin permission rules" at bounding box center [1003, 279] width 107 height 13
click at [1047, 291] on input "Admin permission rules" at bounding box center [1067, 297] width 235 height 13
click at [1046, 224] on div "Manager" at bounding box center [1053, 221] width 235 height 42
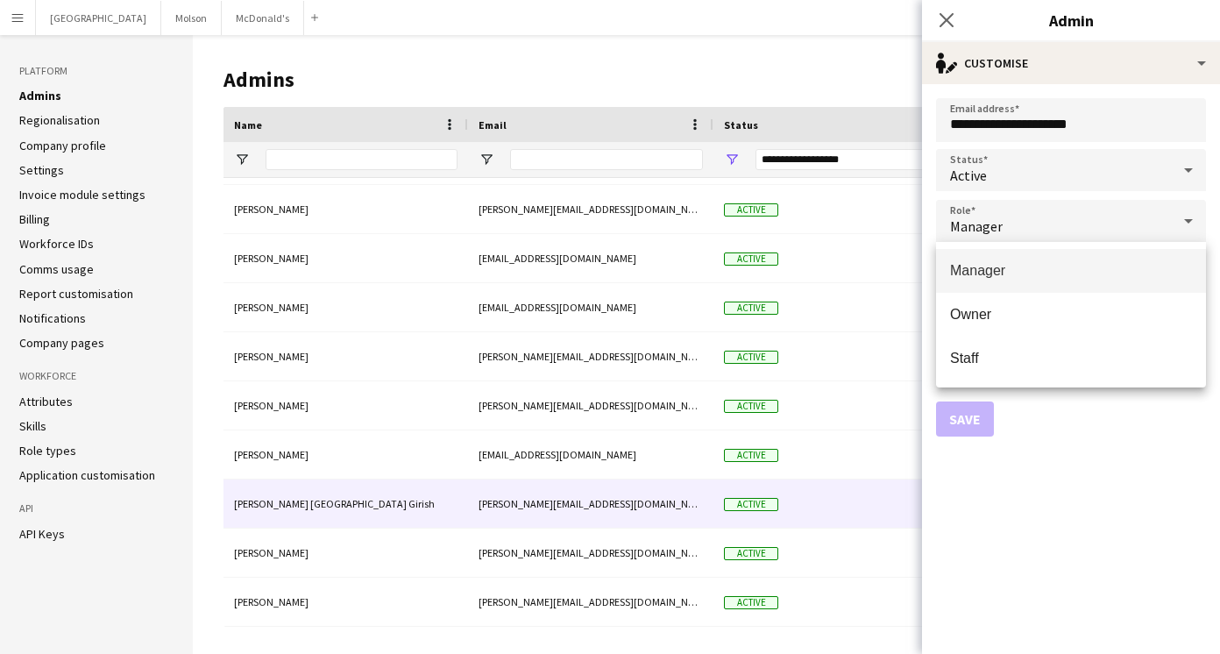
click at [1196, 59] on div at bounding box center [610, 327] width 1220 height 654
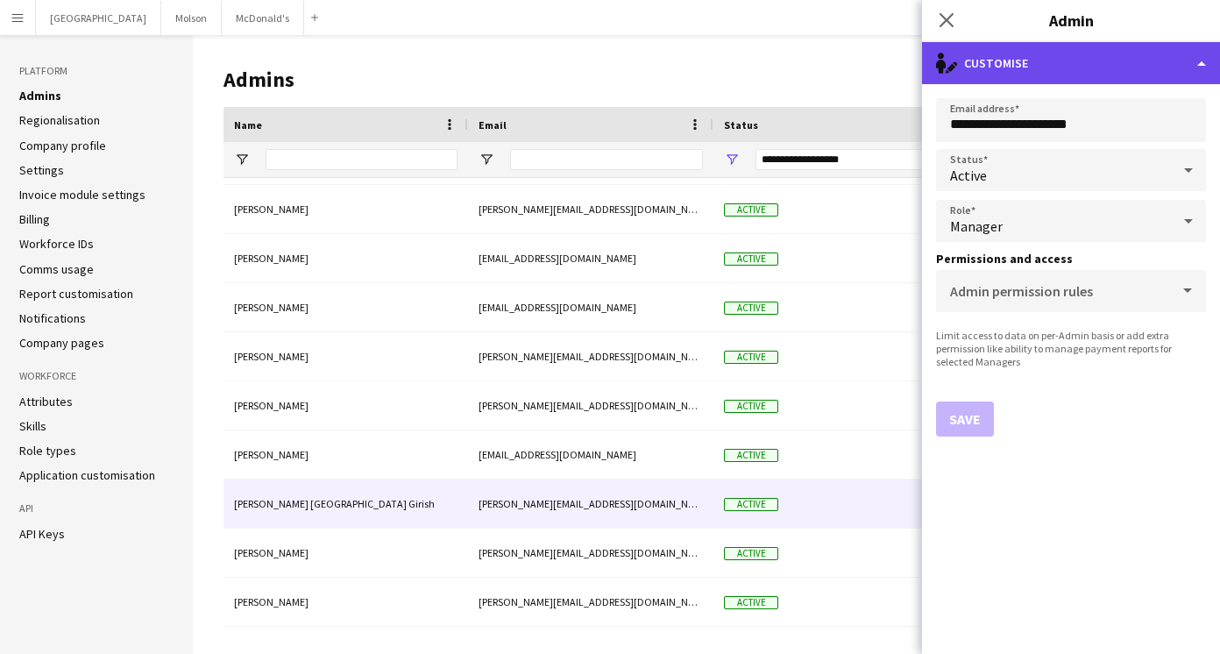
click at [1207, 59] on div "single-neutral-actions-edit-1 Customise" at bounding box center [1071, 63] width 298 height 42
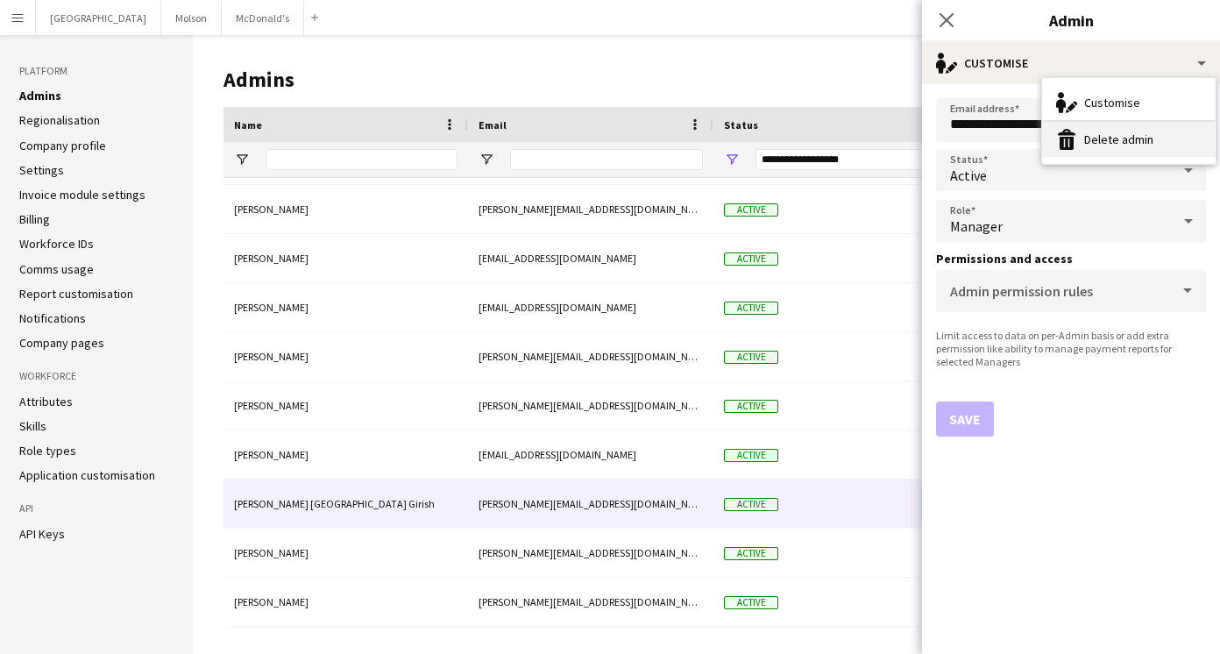
click at [1118, 133] on button "Delete admin Delete admin" at bounding box center [1129, 139] width 174 height 35
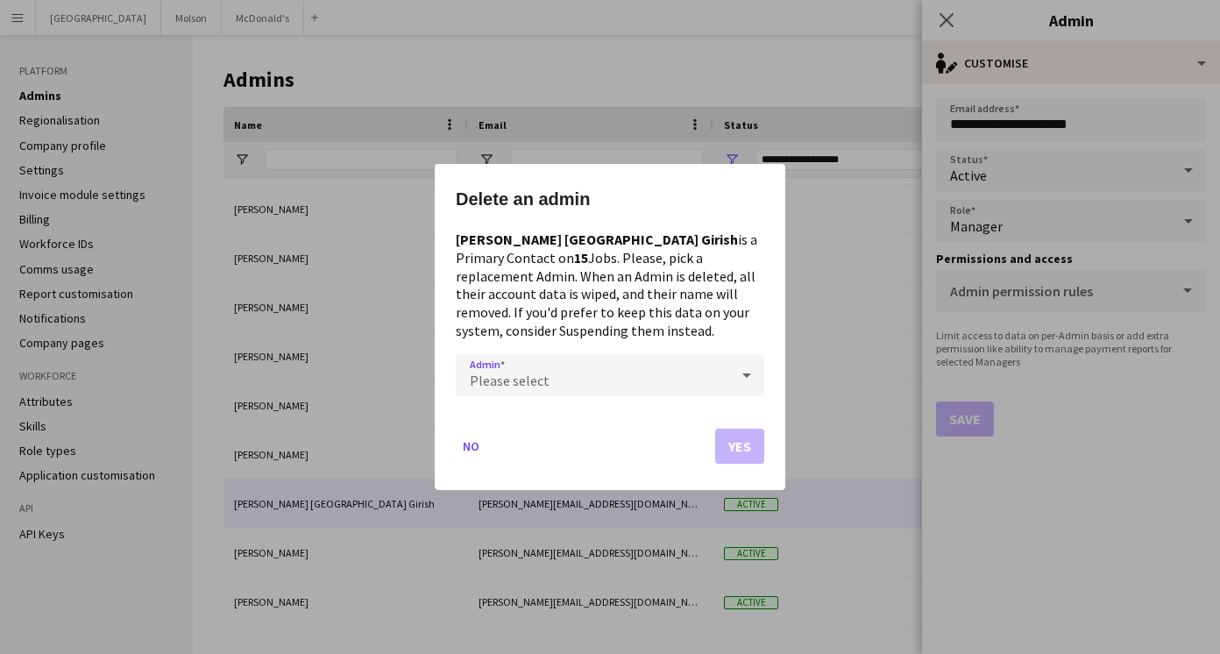
click at [578, 371] on div "Please select" at bounding box center [592, 375] width 273 height 42
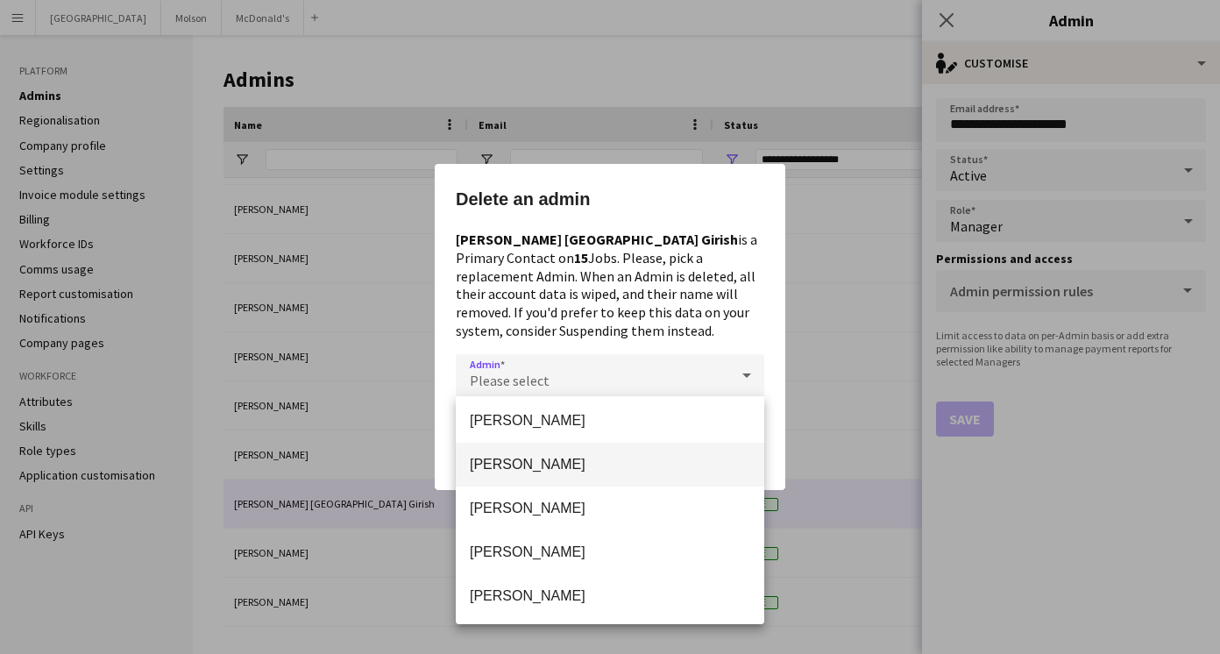
scroll to position [184, 0]
click at [564, 471] on mat-option "[PERSON_NAME]" at bounding box center [610, 460] width 309 height 44
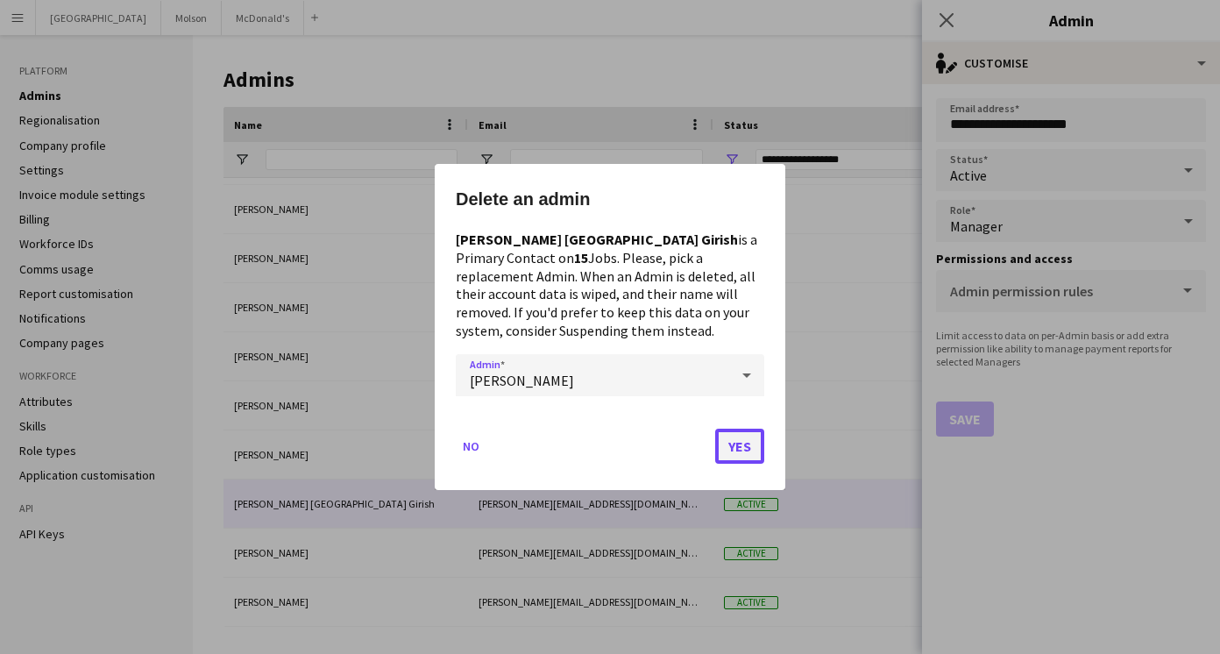
click at [739, 447] on button "Yes" at bounding box center [739, 446] width 49 height 35
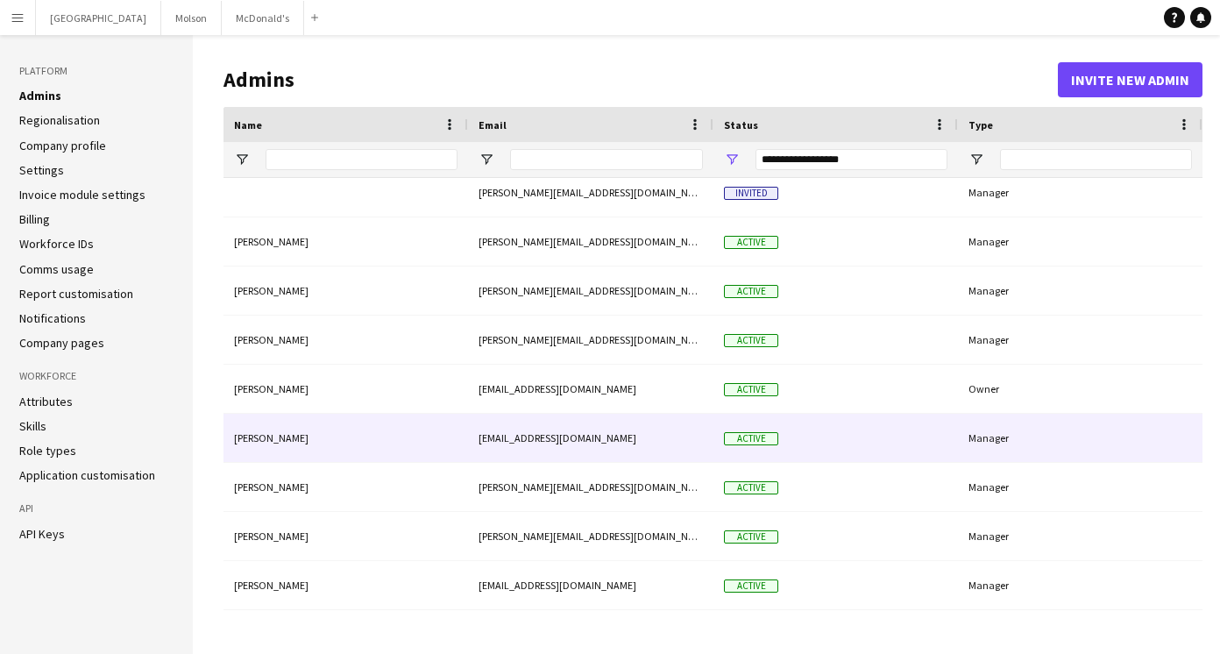
scroll to position [0, 0]
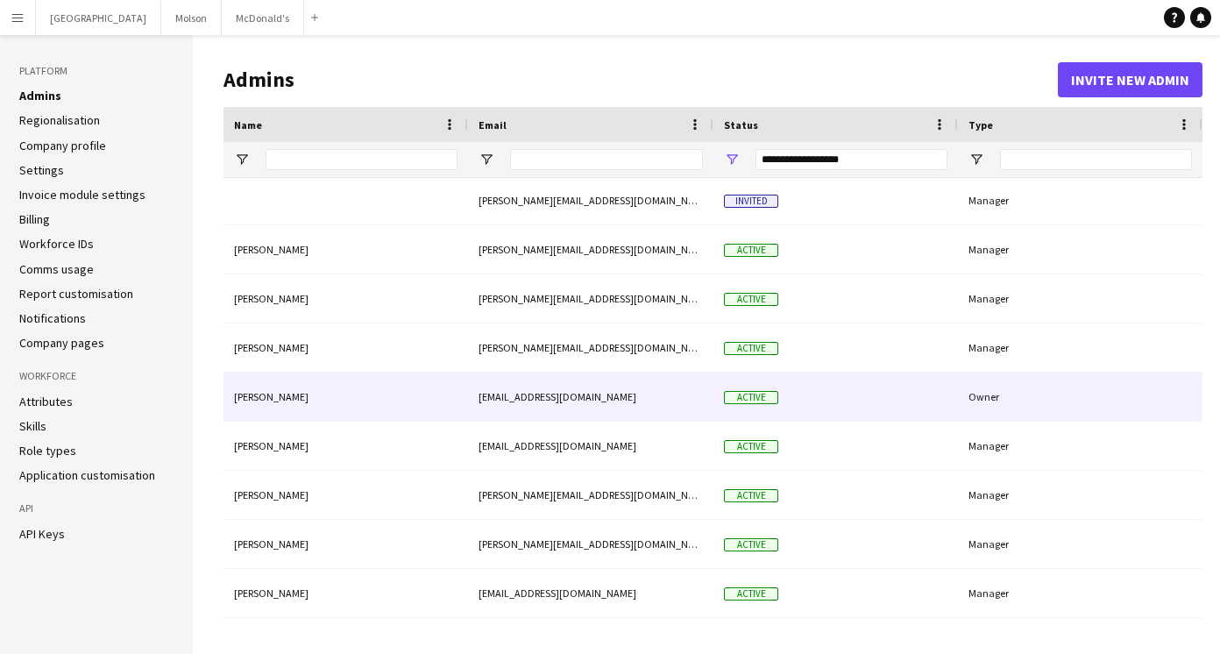
click at [660, 401] on div "[EMAIL_ADDRESS][DOMAIN_NAME]" at bounding box center [590, 397] width 245 height 48
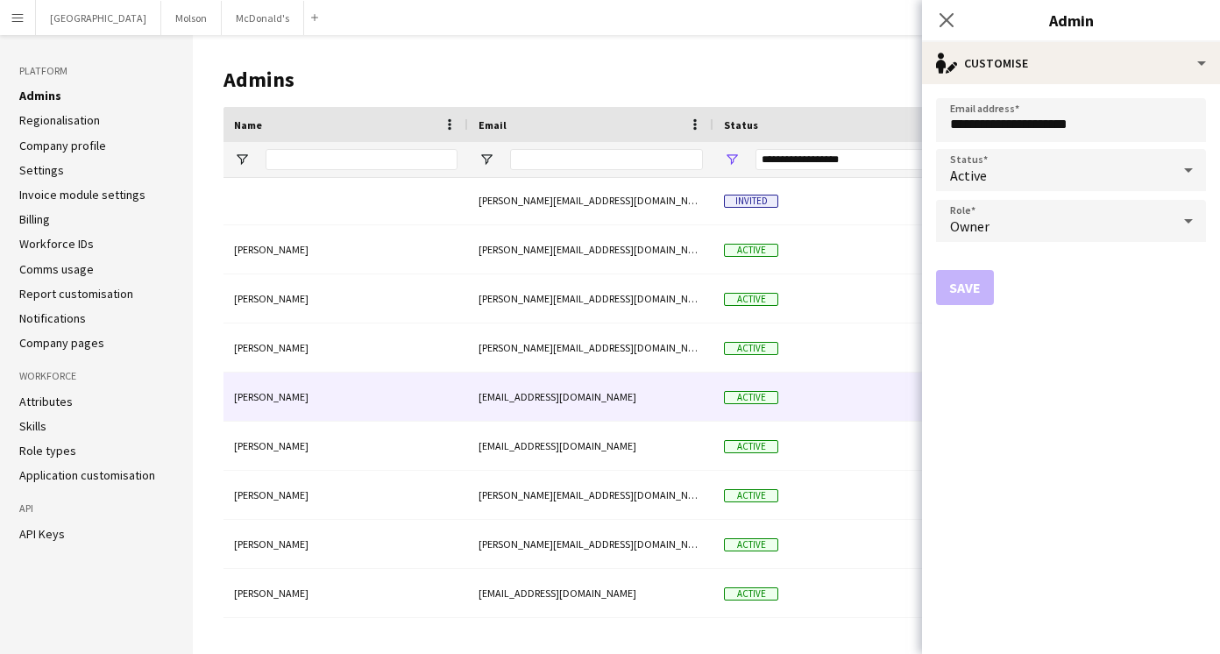
click at [1088, 220] on div "Owner" at bounding box center [1053, 221] width 235 height 42
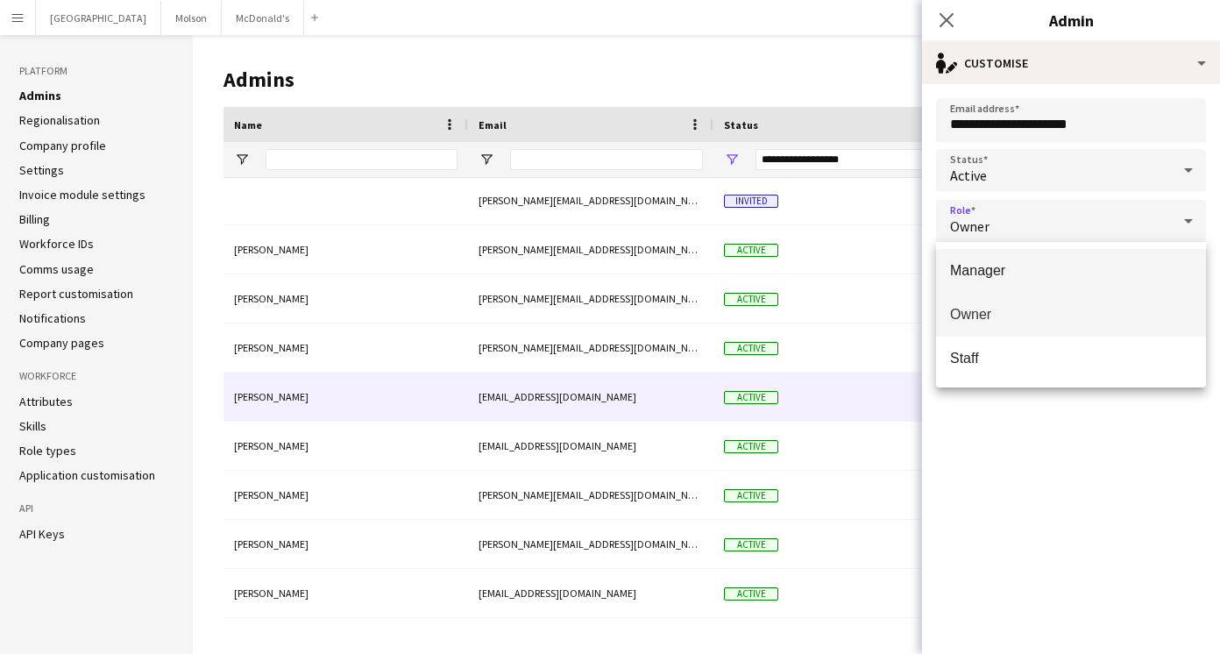
click at [1042, 273] on span "Manager" at bounding box center [1071, 270] width 242 height 17
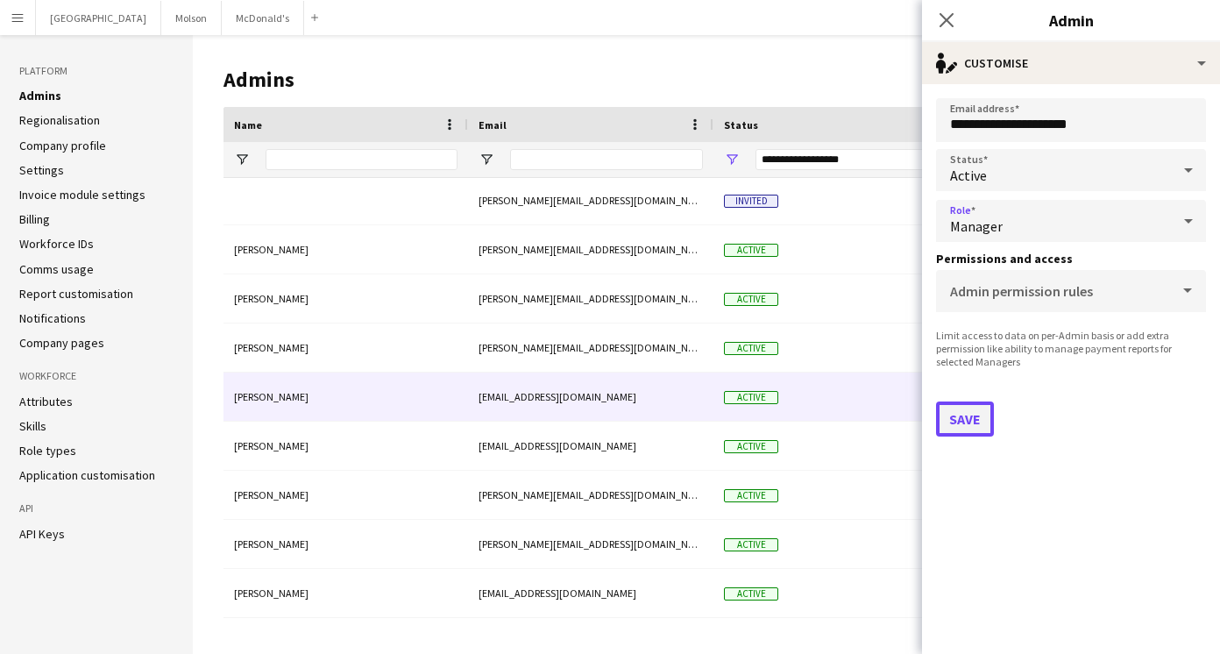
click at [960, 420] on button "Save" at bounding box center [965, 418] width 58 height 35
